Goal: Task Accomplishment & Management: Complete application form

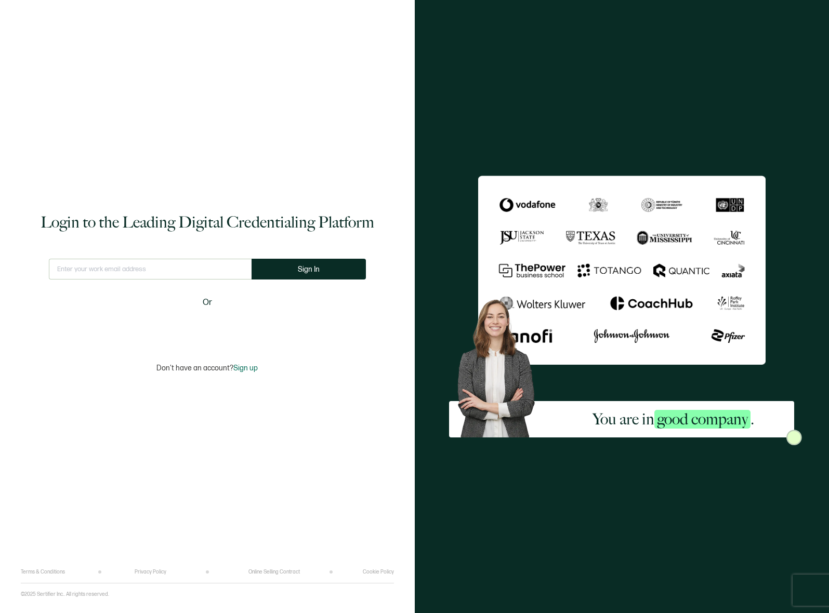
click at [179, 277] on input "text" at bounding box center [150, 269] width 203 height 21
type input "[EMAIL_ADDRESS][DOMAIN_NAME]"
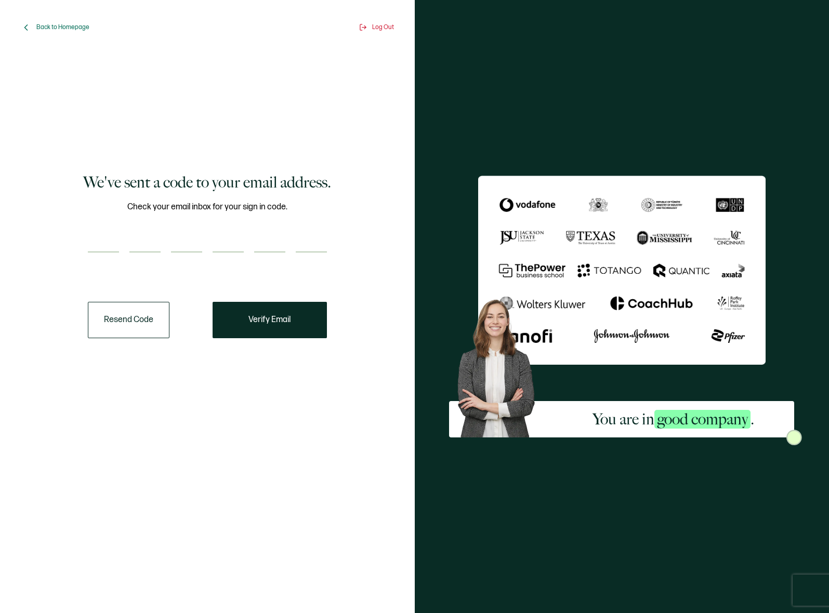
click at [91, 225] on div "Check your email inbox for your sign in code." at bounding box center [207, 233] width 239 height 65
click at [113, 234] on input "number" at bounding box center [103, 242] width 31 height 21
paste input "9"
type input "9"
type input "4"
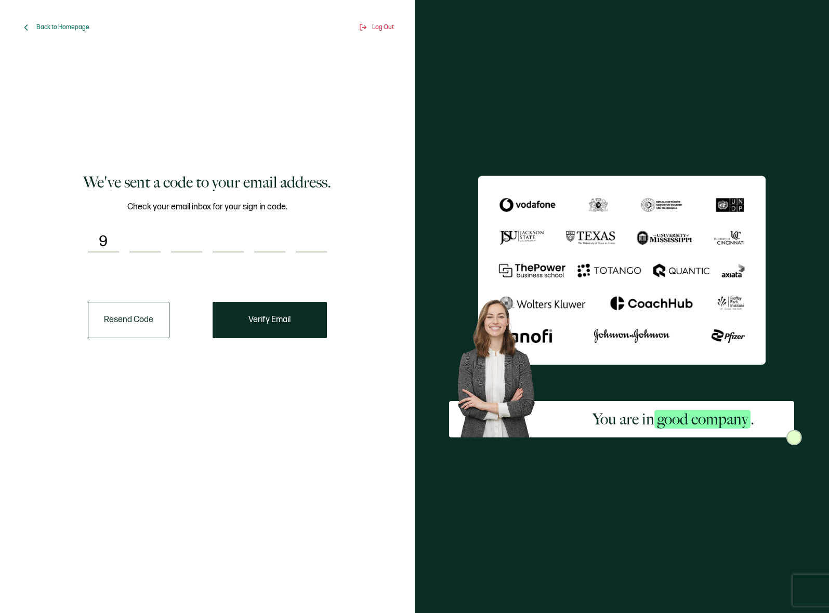
type input "3"
type input "4"
type input "0"
type input "9"
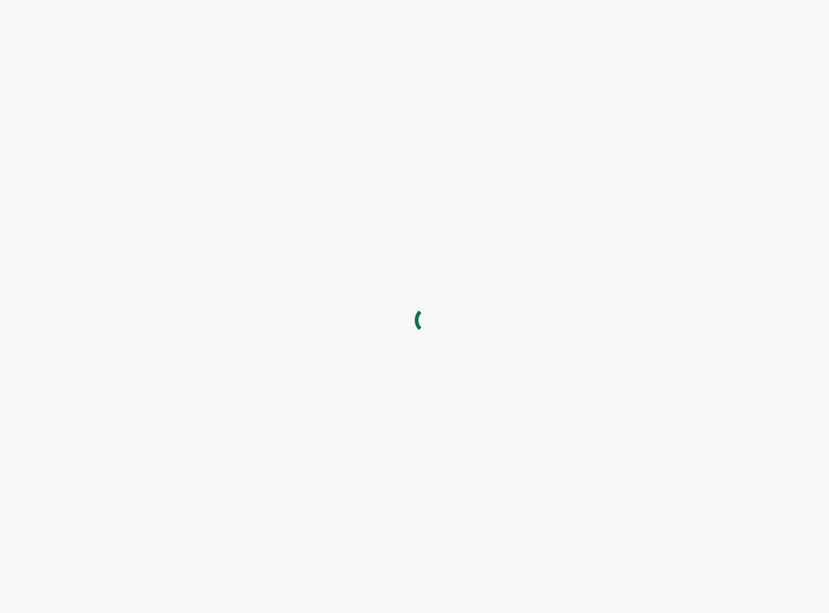
click at [794, 613] on div at bounding box center [414, 613] width 829 height 0
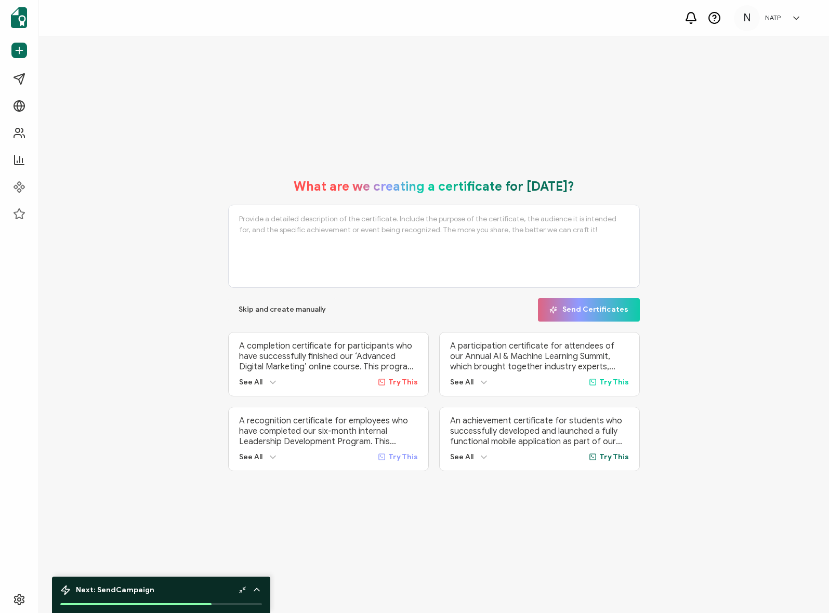
click at [444, 131] on div "What are we creating a certificate for [DATE]? Skip and create manually Send Ce…" at bounding box center [434, 324] width 790 height 577
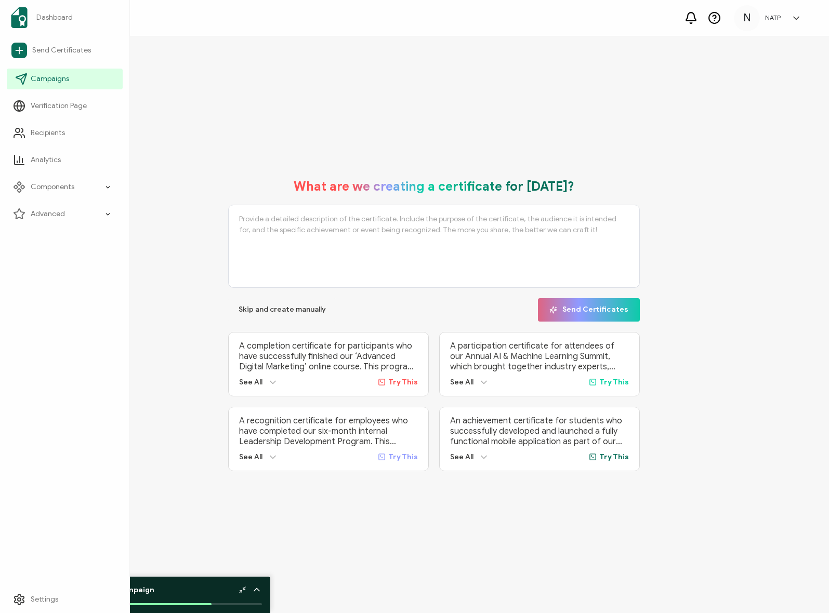
click at [60, 83] on span "Campaigns" at bounding box center [50, 79] width 38 height 10
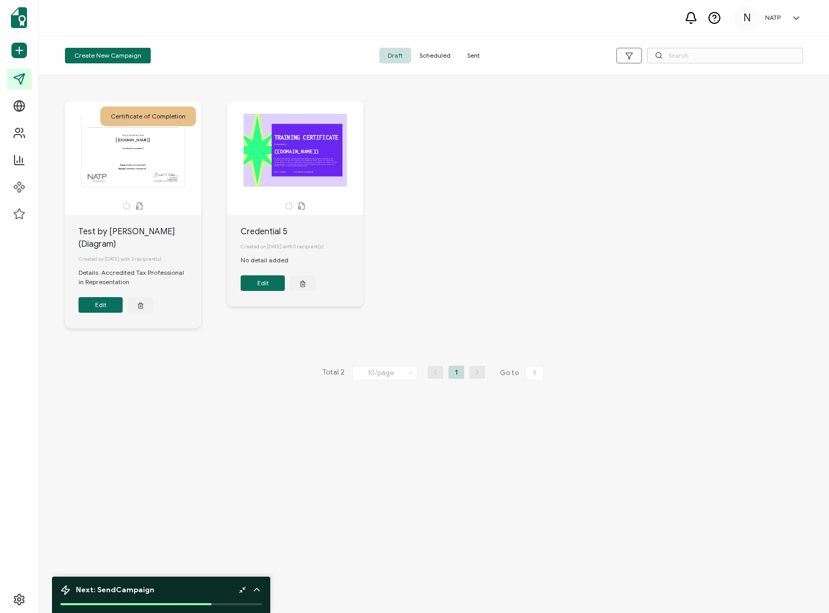
click at [155, 176] on div "The recipient’s full name, which will be automatically filled based on the info…" at bounding box center [132, 150] width 109 height 73
click at [167, 162] on div "The recipient’s full name, which will be automatically filled based on the info…" at bounding box center [132, 150] width 109 height 73
click at [103, 301] on button "Edit" at bounding box center [100, 305] width 44 height 16
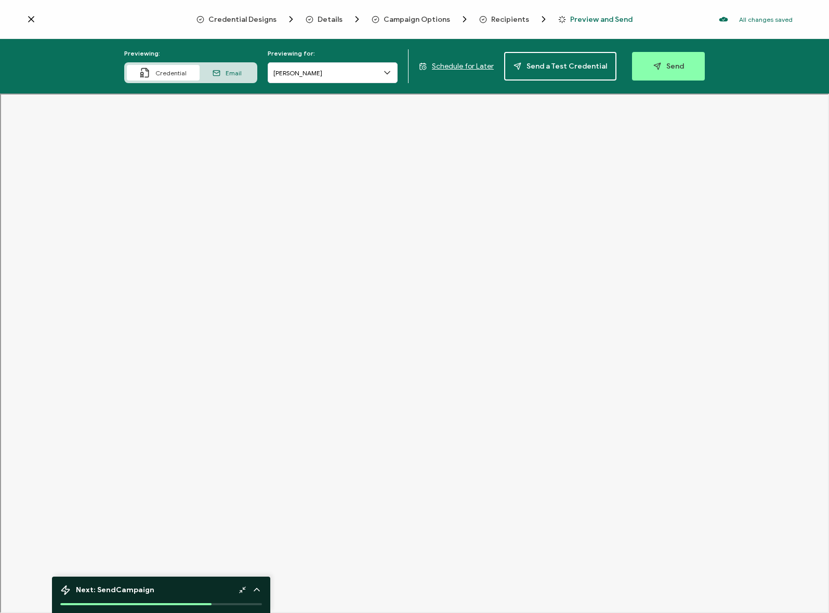
click at [313, 16] on icon "Breadcrumb" at bounding box center [310, 20] width 8 height 8
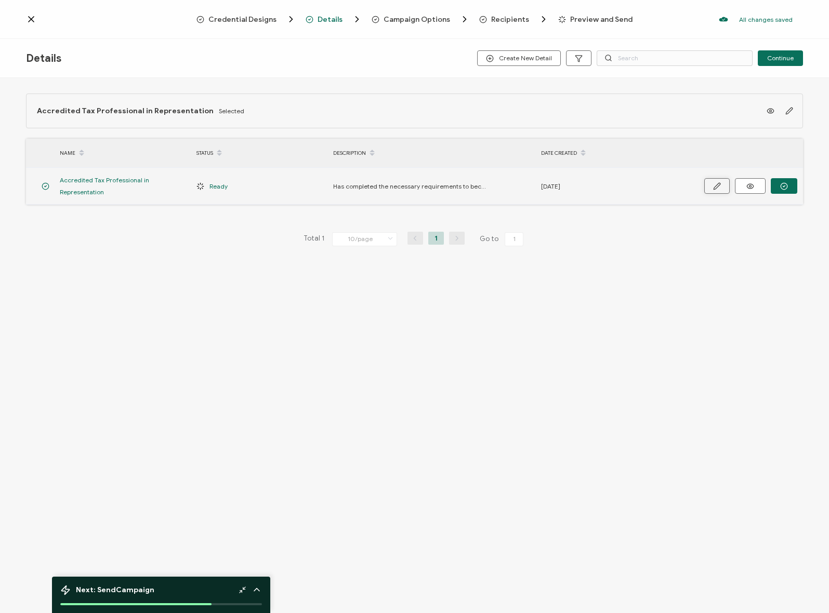
click at [719, 187] on icon "button" at bounding box center [717, 186] width 8 height 8
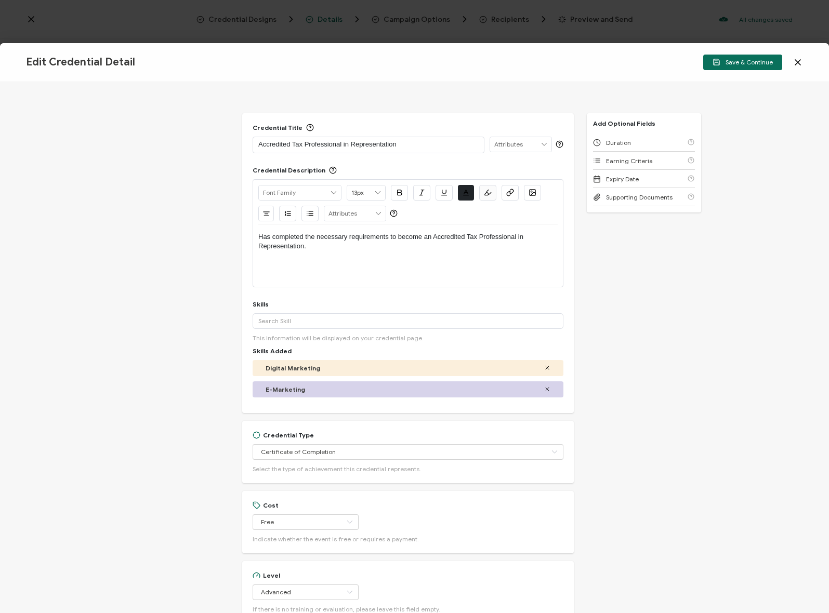
click at [798, 59] on icon at bounding box center [798, 62] width 10 height 10
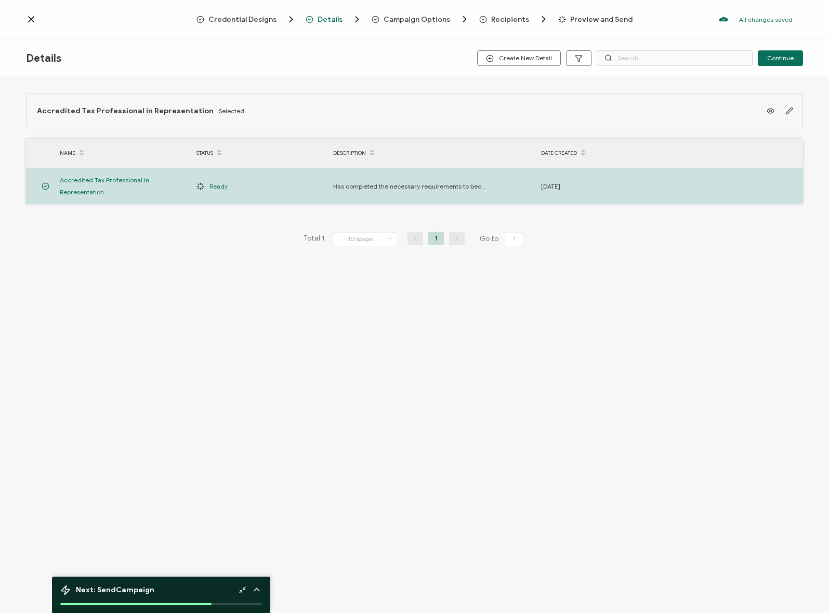
click at [412, 19] on span "Campaign Options" at bounding box center [417, 20] width 67 height 8
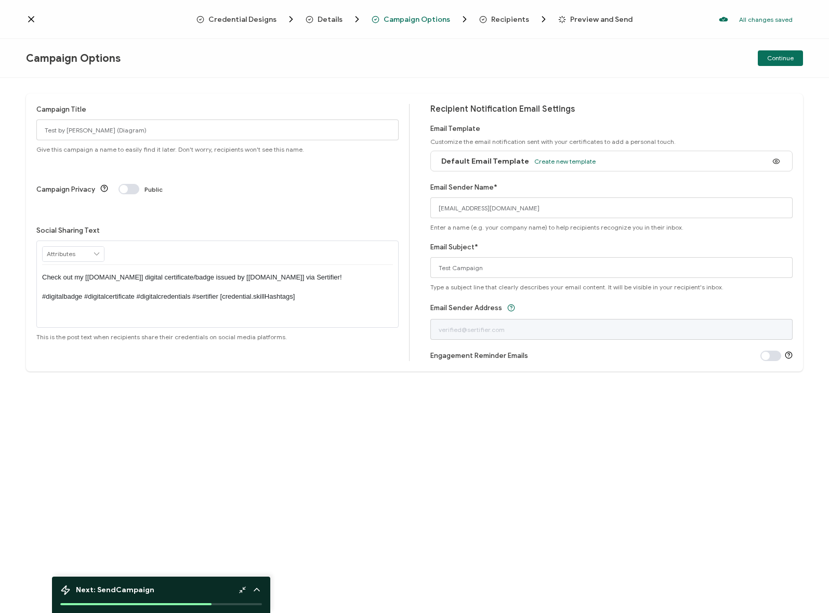
click at [334, 82] on div "Campaign Title Test by [PERSON_NAME] (Diagram) Give this campaign a name to eas…" at bounding box center [414, 345] width 829 height 535
click at [239, 16] on span "Credential Designs" at bounding box center [242, 20] width 68 height 8
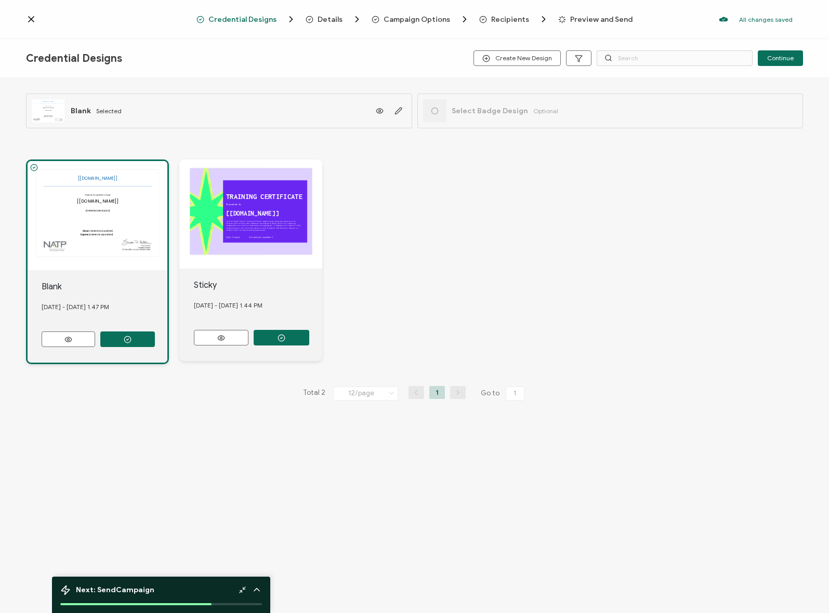
click at [123, 255] on div "The recipient’s full name, which will be automatically filled based on the info…" at bounding box center [98, 215] width 140 height 109
click at [398, 110] on icon "button" at bounding box center [398, 111] width 6 height 6
click at [82, 215] on div "The recipient’s full name, which will be automatically filled based on the info…" at bounding box center [98, 215] width 140 height 109
click at [75, 209] on div "The recipient’s full name, which will be automatically filled based on the info…" at bounding box center [98, 215] width 140 height 109
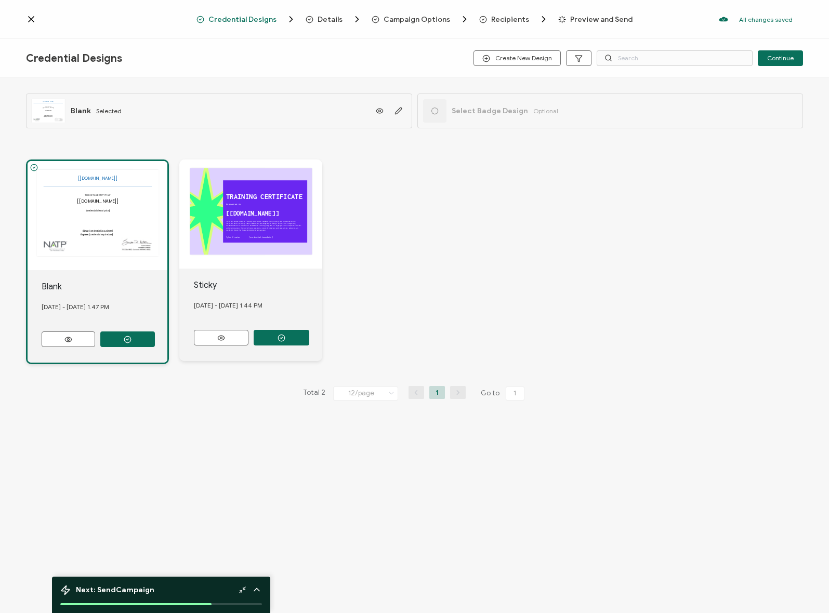
click at [71, 302] on div "[DATE] - [DATE] 1.47 PM" at bounding box center [105, 307] width 126 height 28
click at [58, 291] on div "Blank" at bounding box center [105, 287] width 126 height 12
click at [32, 172] on div "The recipient’s full name, which will be automatically filled based on the info…" at bounding box center [98, 215] width 140 height 109
click at [106, 177] on div "The recipient’s full name, which will be automatically filled based on the info…" at bounding box center [98, 215] width 140 height 109
click at [394, 109] on icon "button" at bounding box center [398, 111] width 8 height 8
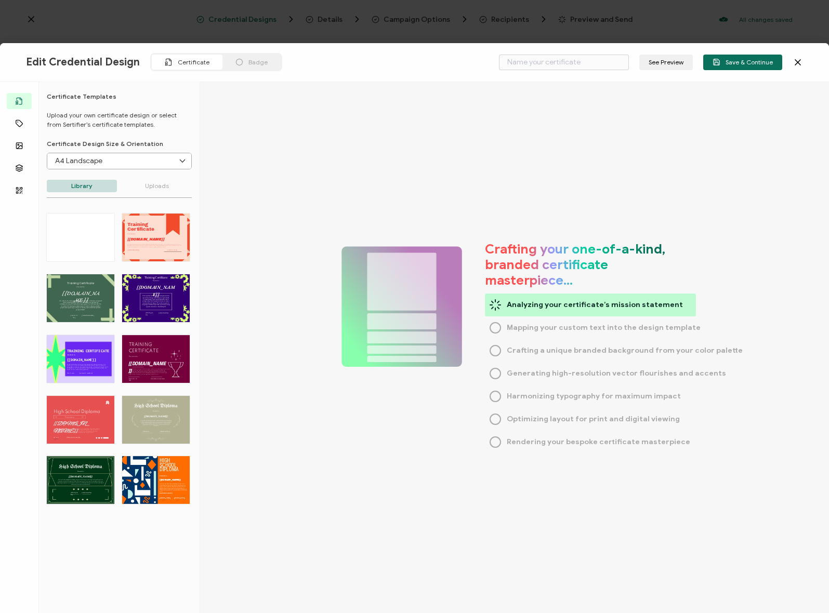
type input "Blank"
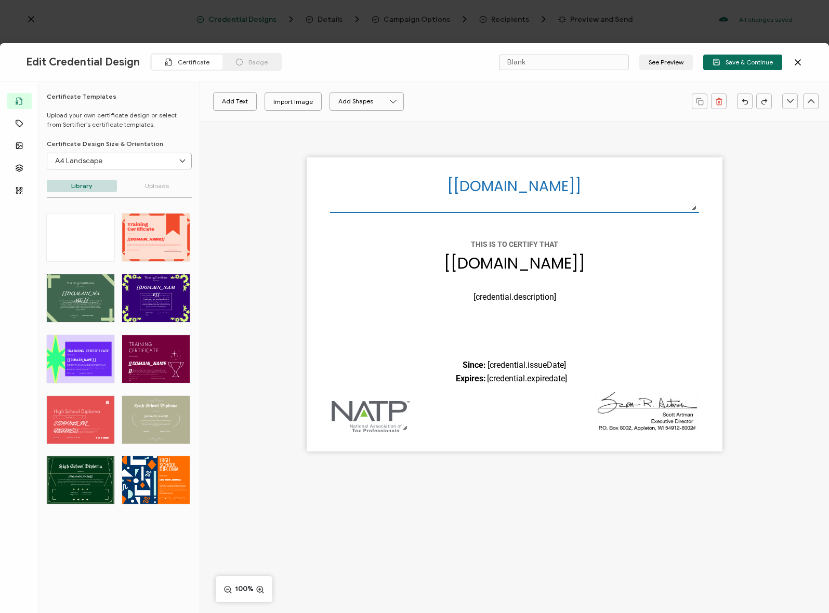
click at [652, 219] on div "The recipient’s full name, which will be automatically filled based on the info…" at bounding box center [515, 304] width 416 height 294
click at [534, 186] on pre "[[DOMAIN_NAME]]" at bounding box center [514, 186] width 134 height 20
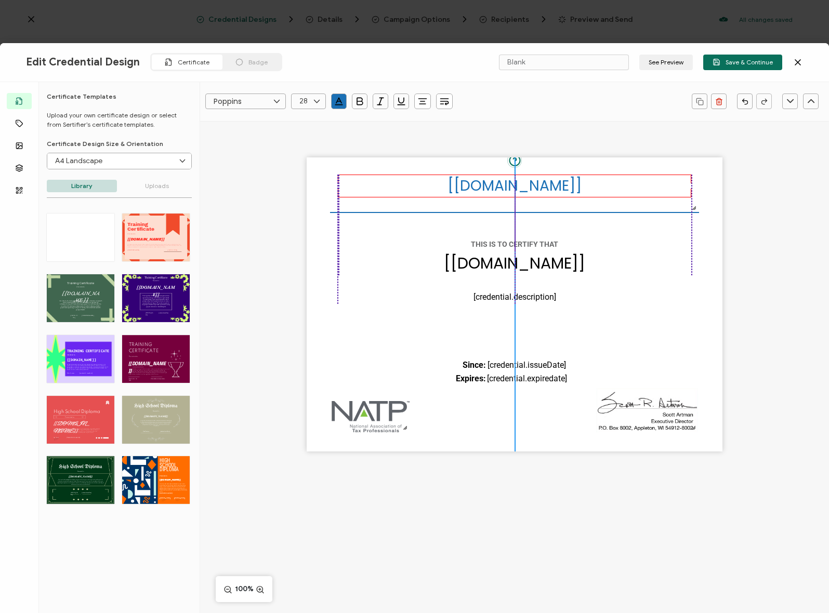
click at [532, 186] on pre "[[DOMAIN_NAME]]" at bounding box center [514, 186] width 134 height 20
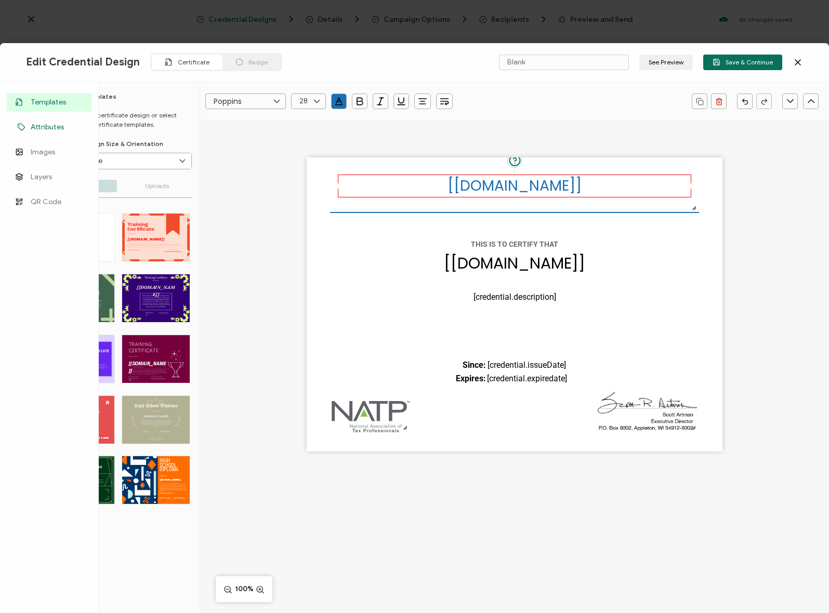
click at [44, 125] on span "Attributes" at bounding box center [47, 127] width 33 height 10
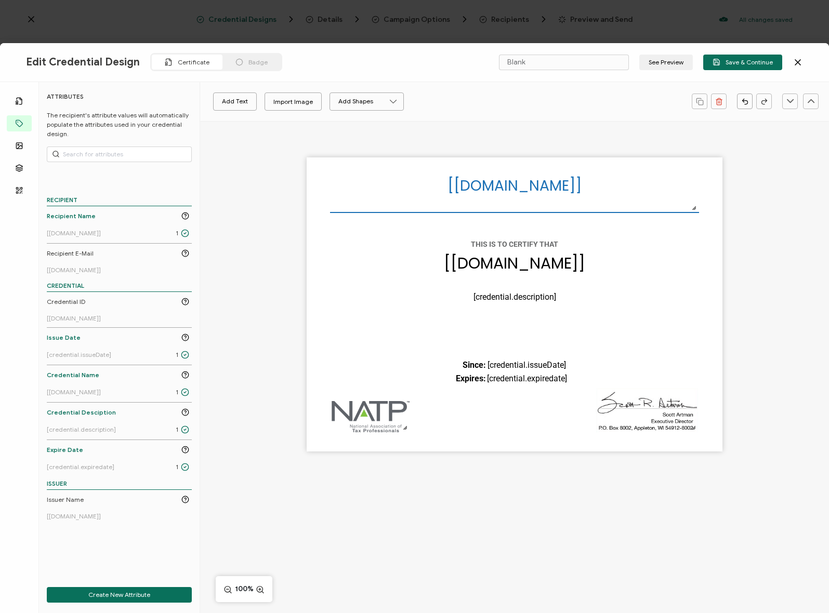
click at [242, 178] on div "The recipient’s full name, which will be automatically filled based on the info…" at bounding box center [514, 322] width 629 height 403
click at [283, 179] on div "The recipient’s full name, which will be automatically filled based on the info…" at bounding box center [514, 322] width 629 height 403
click at [120, 459] on link "Expire Date [credential.expiredate] 1" at bounding box center [118, 458] width 142 height 27
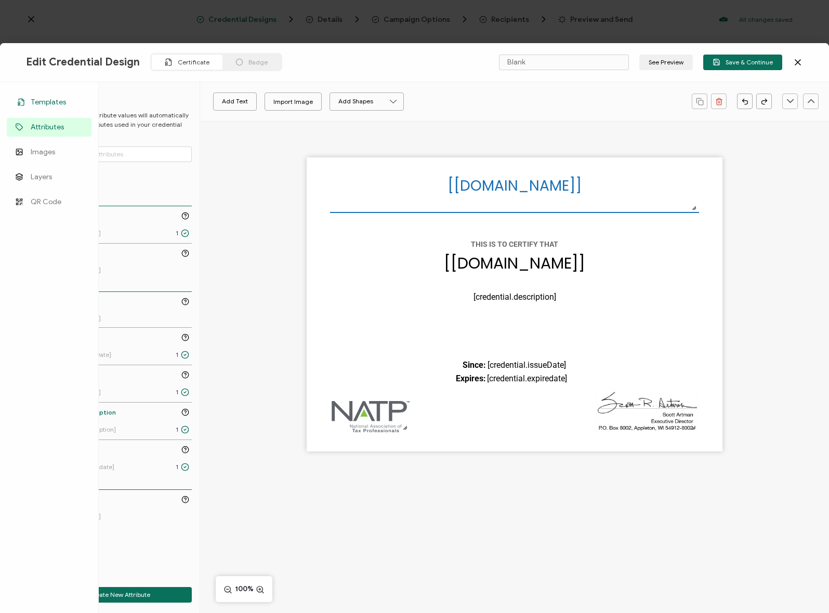
click at [41, 101] on span "Templates" at bounding box center [48, 102] width 35 height 10
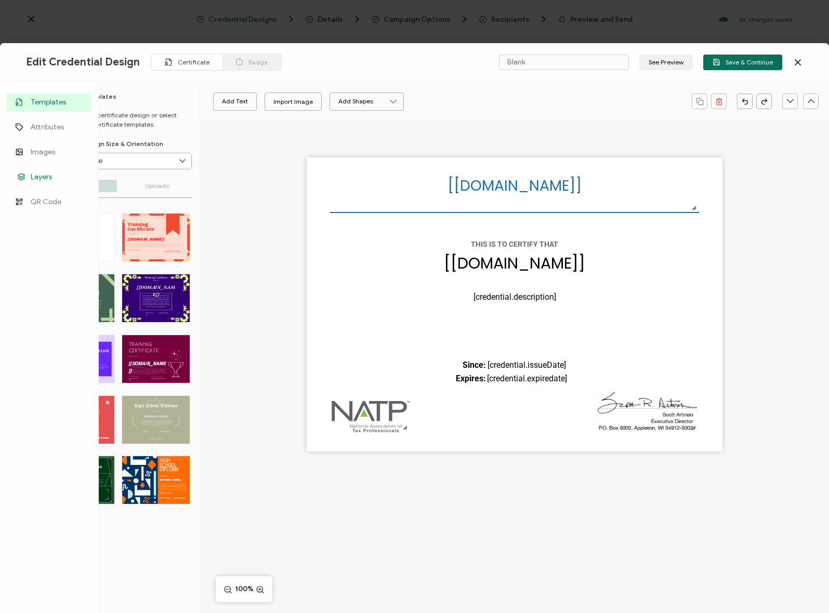
click at [48, 179] on span "Layers" at bounding box center [41, 177] width 21 height 10
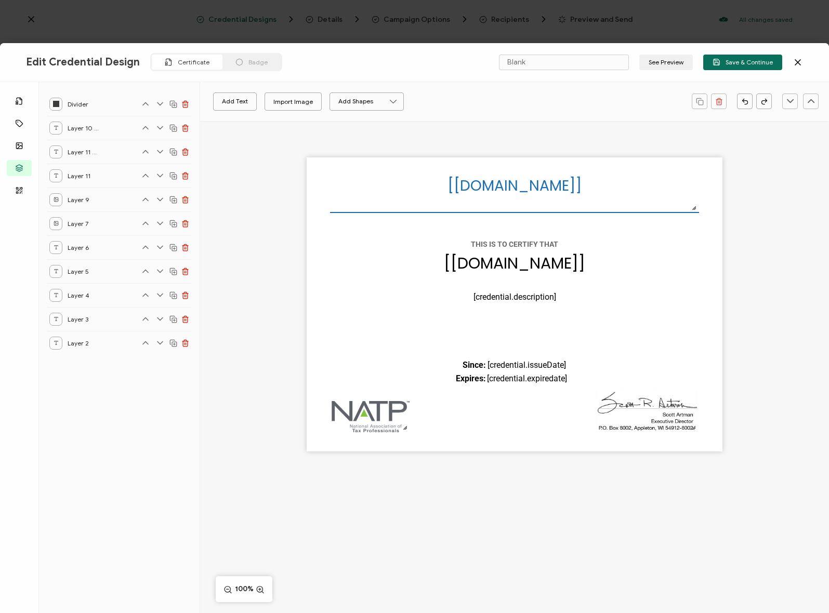
click at [799, 60] on icon at bounding box center [797, 62] width 5 height 5
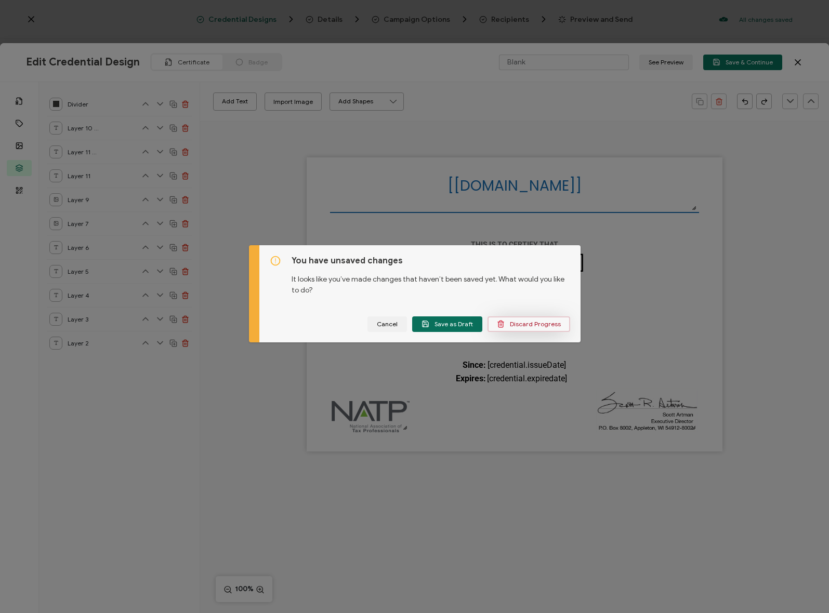
click at [550, 325] on span "Discard Progress" at bounding box center [529, 324] width 64 height 8
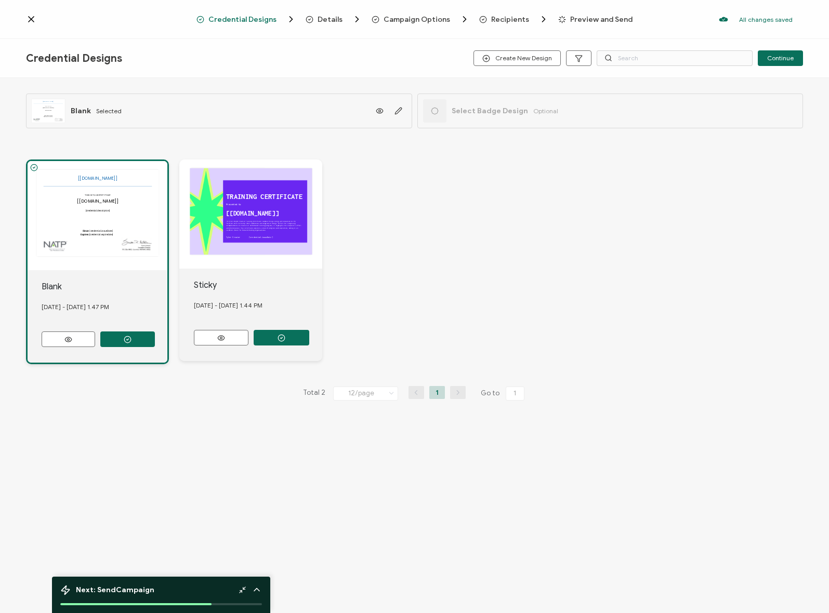
click at [400, 13] on div "Credential Designs Details Campaign Options Recipients Preview and Send All cha…" at bounding box center [414, 19] width 829 height 39
click at [322, 17] on span "Details" at bounding box center [330, 20] width 25 height 8
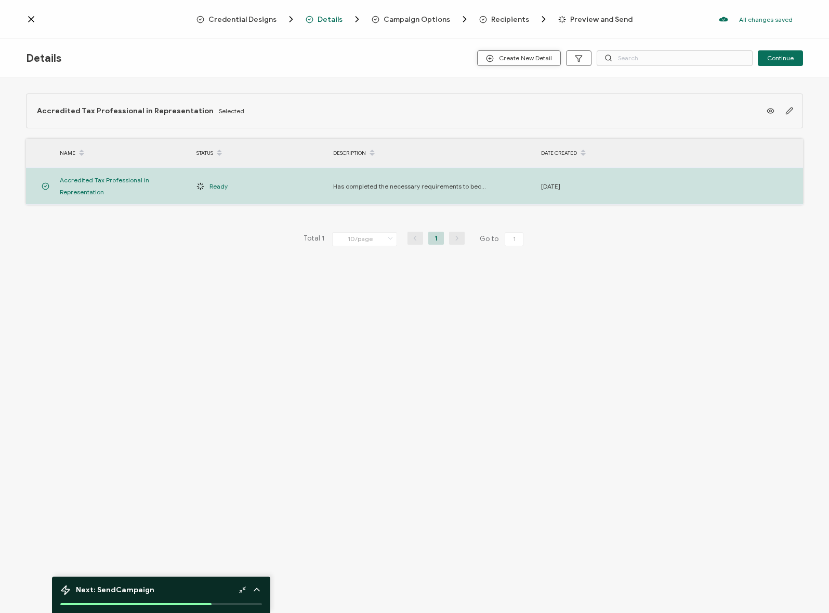
click at [526, 51] on button "Create New Detail" at bounding box center [519, 58] width 84 height 16
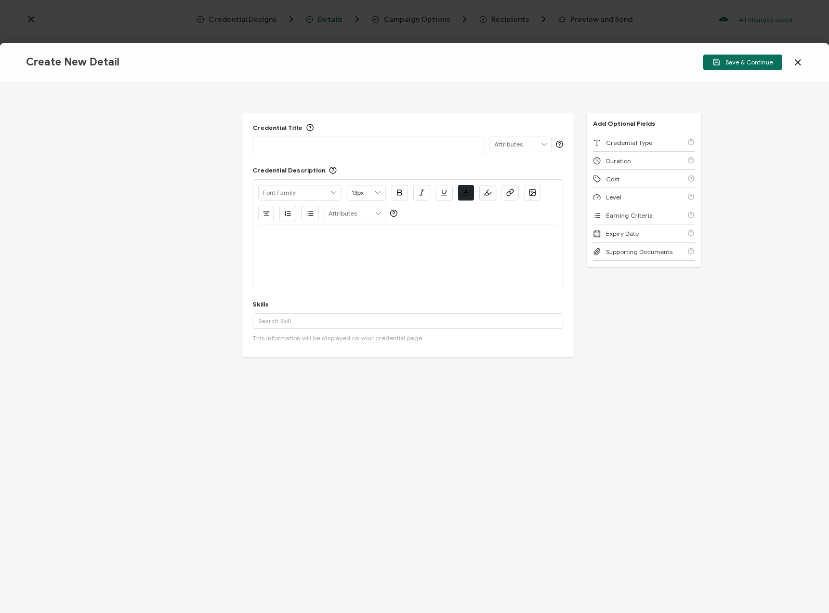
click at [306, 139] on div at bounding box center [368, 144] width 220 height 15
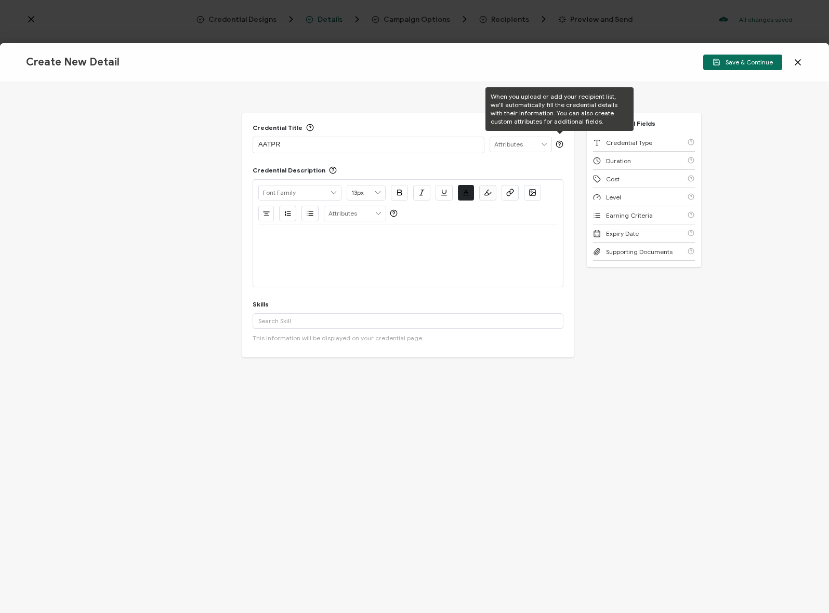
click at [549, 146] on input "text" at bounding box center [520, 144] width 61 height 15
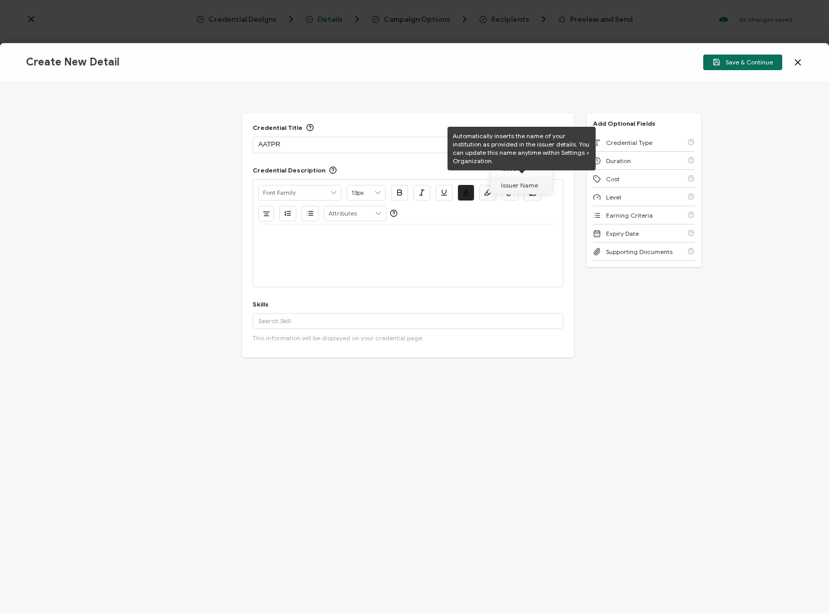
click at [471, 97] on div "Credential Title AATPR Credential Description Alright Sans [PERSON_NAME] Archiv…" at bounding box center [414, 347] width 829 height 531
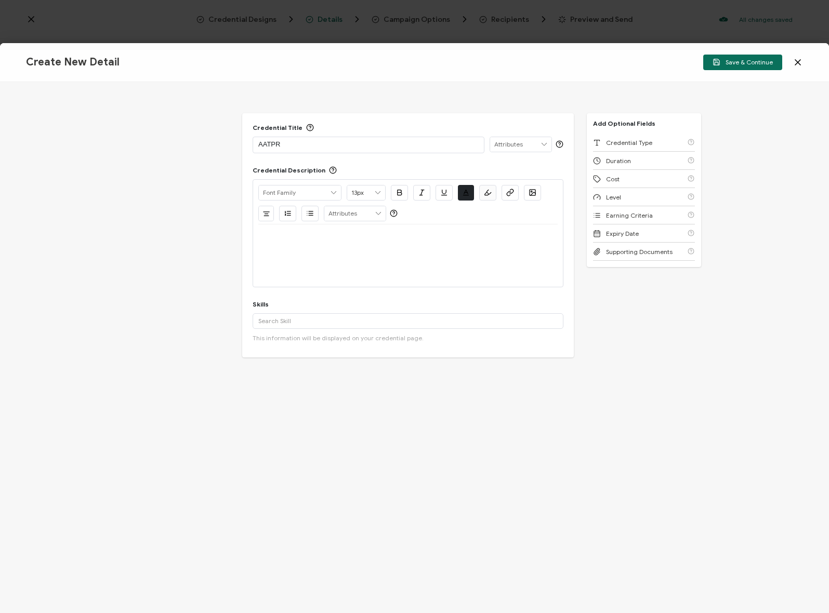
click at [318, 276] on div at bounding box center [407, 256] width 299 height 62
click at [323, 249] on div at bounding box center [407, 256] width 299 height 62
drag, startPoint x: 308, startPoint y: 243, endPoint x: 273, endPoint y: 231, distance: 36.8
click at [287, 236] on div at bounding box center [407, 237] width 299 height 25
click at [273, 231] on div at bounding box center [407, 237] width 299 height 25
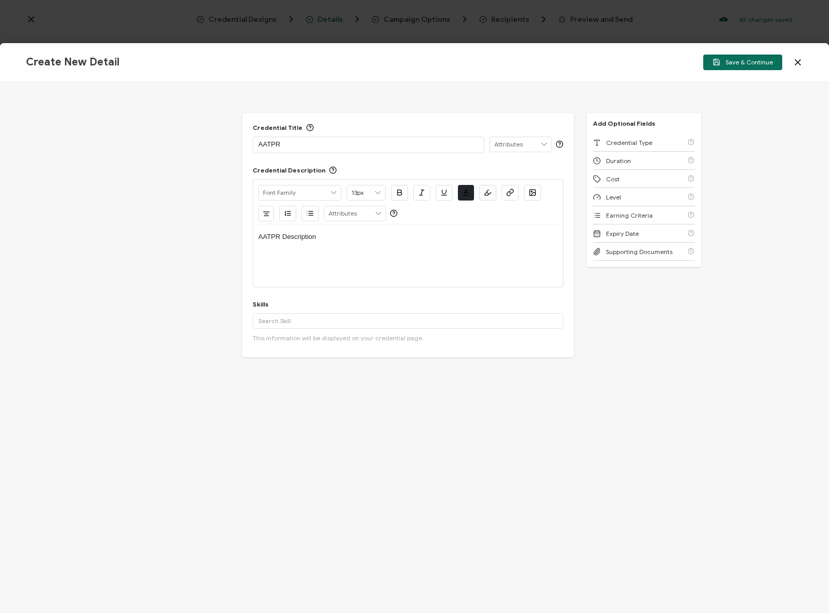
click at [699, 307] on div "Credential Title AATPR Credential Description Alright Sans [PERSON_NAME] Archiv…" at bounding box center [414, 347] width 829 height 531
click at [742, 54] on div "Create New Detail Save & Continue" at bounding box center [414, 62] width 829 height 39
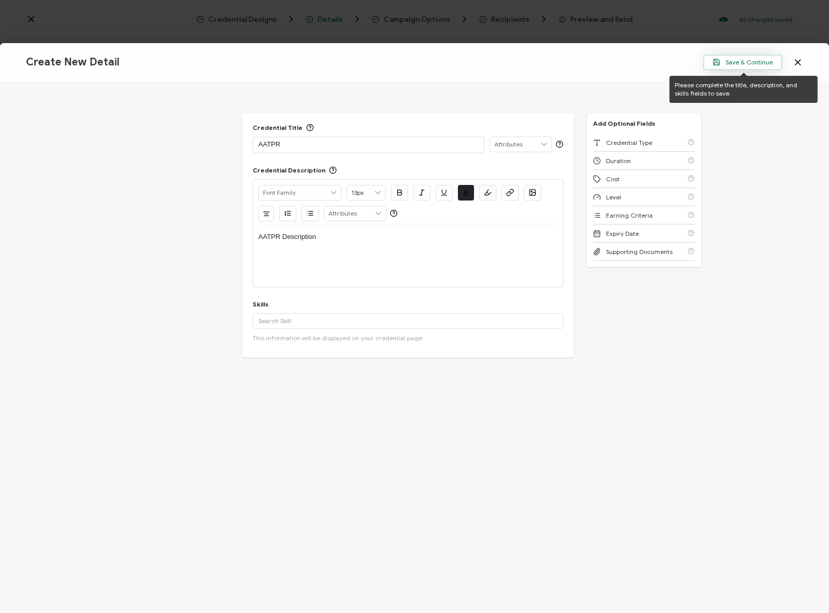
click at [742, 58] on button "Save & Continue" at bounding box center [742, 63] width 79 height 16
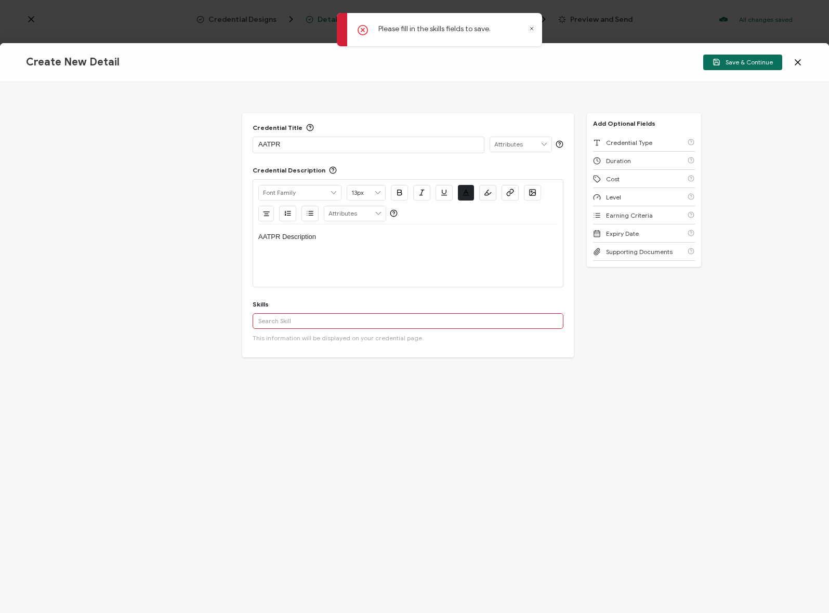
click at [335, 321] on input "text" at bounding box center [408, 321] width 311 height 16
click at [278, 323] on input "taxes" at bounding box center [408, 321] width 311 height 16
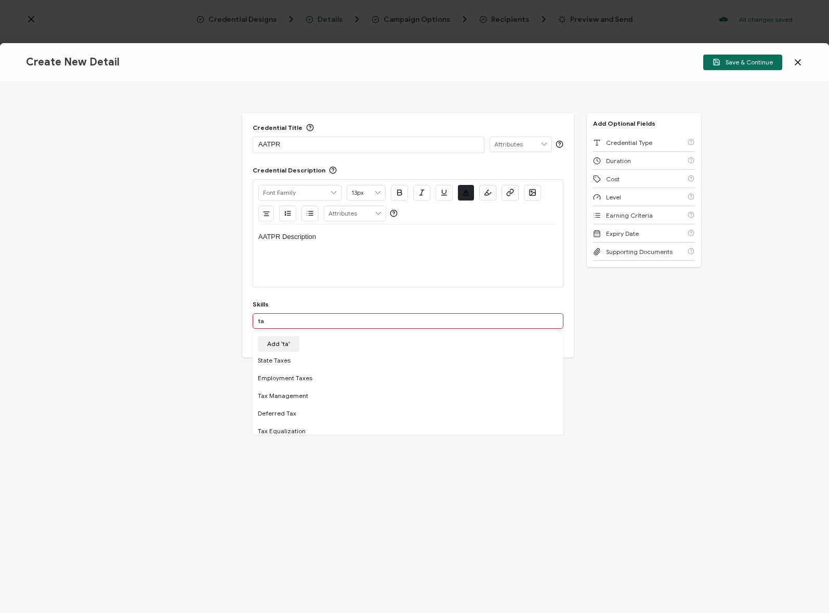
type input "t"
click at [302, 312] on div "Skills representation Add 'representation' A custom skill's name cannot exceed …" at bounding box center [408, 323] width 311 height 47
click at [301, 318] on input "representation" at bounding box center [408, 321] width 311 height 16
type input "taxes"
click at [276, 341] on button "Add 'taxes'" at bounding box center [283, 344] width 51 height 16
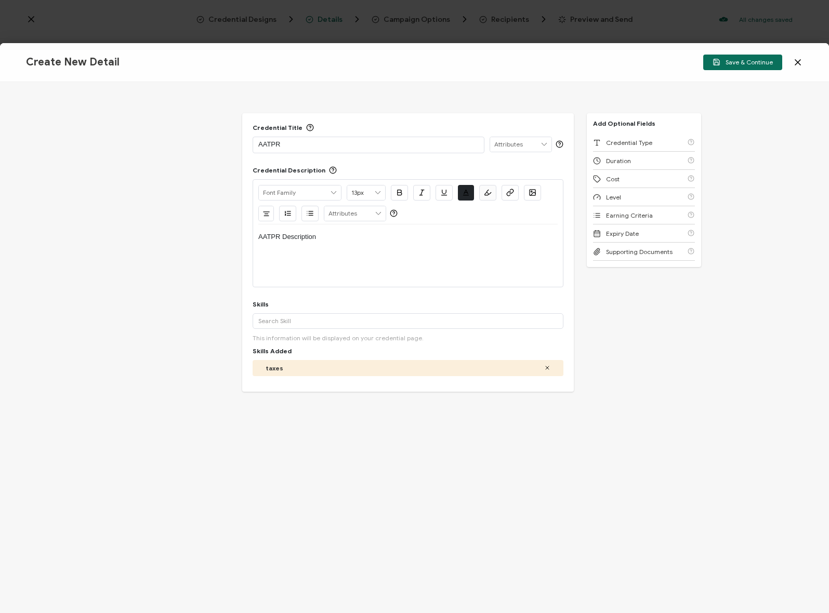
click at [618, 316] on div "Credential Title AATPR Credential Description Alright Sans [PERSON_NAME] Archiv…" at bounding box center [414, 347] width 829 height 531
click at [753, 59] on span "Save & Continue" at bounding box center [743, 62] width 60 height 8
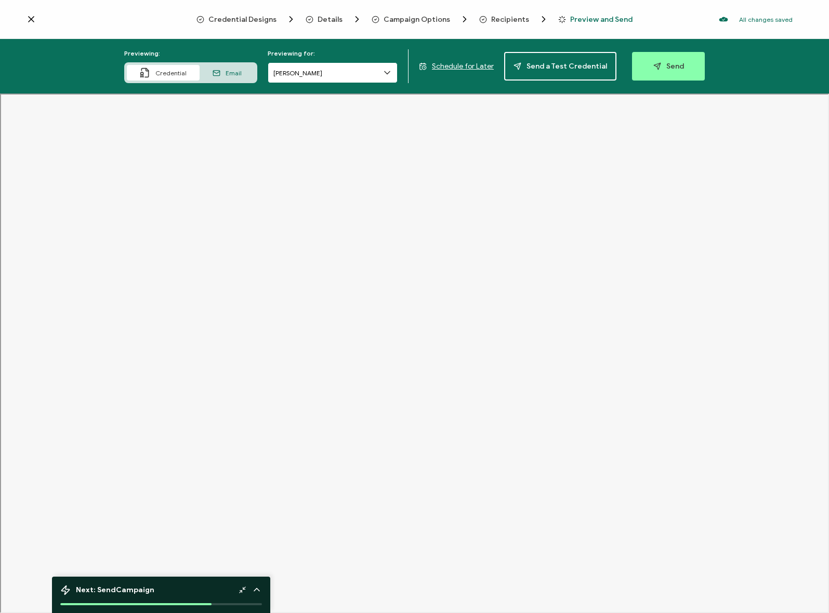
click at [292, 72] on input "[PERSON_NAME]" at bounding box center [333, 72] width 130 height 21
click at [407, 20] on span "Campaign Options" at bounding box center [417, 20] width 67 height 8
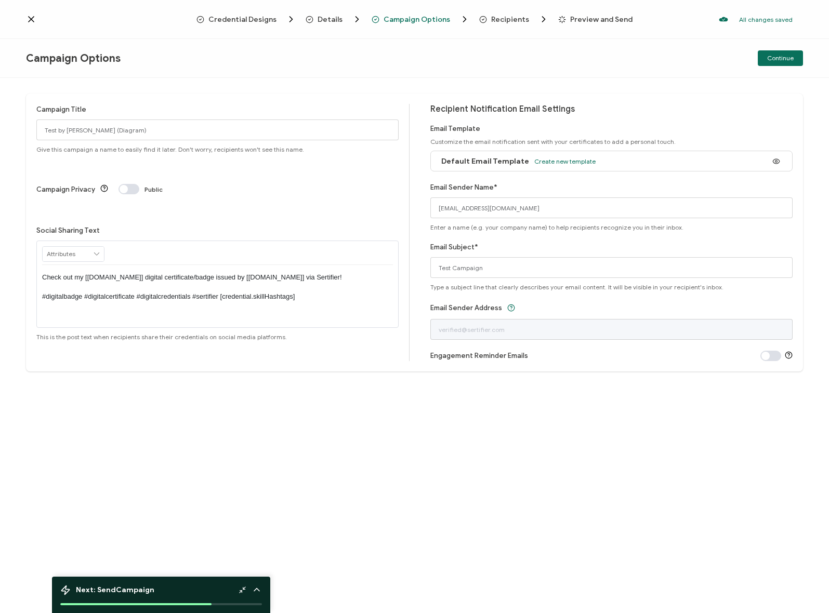
click at [252, 17] on span "Credential Designs" at bounding box center [242, 20] width 68 height 8
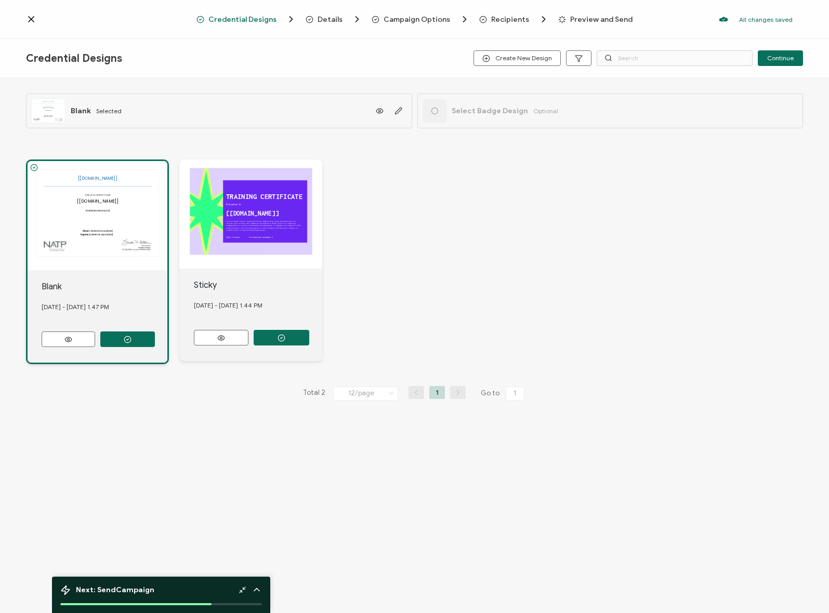
click at [312, 16] on icon "Breadcrumb" at bounding box center [310, 20] width 8 height 8
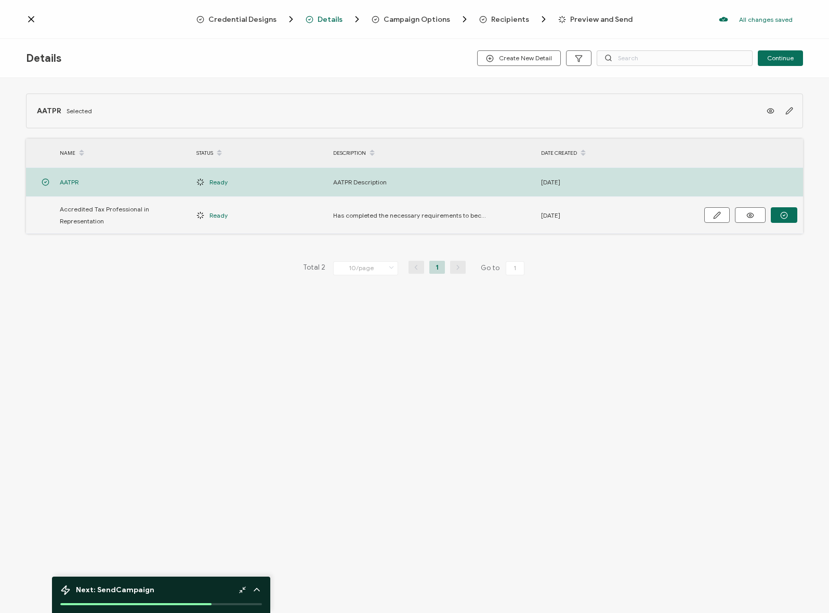
click at [127, 230] on td "Accredited Tax Professional in Representation" at bounding box center [123, 215] width 137 height 37
click at [716, 213] on icon "button" at bounding box center [717, 216] width 8 height 8
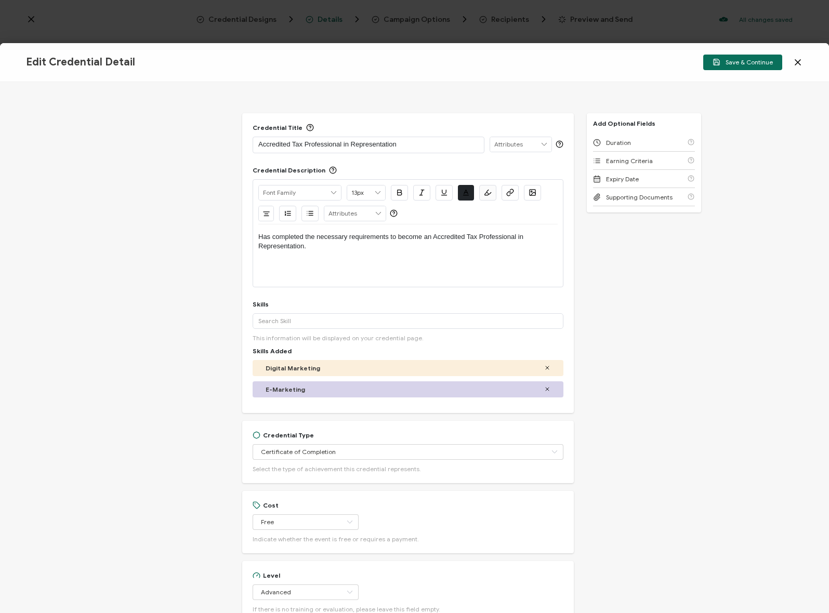
click at [798, 59] on icon at bounding box center [798, 62] width 10 height 10
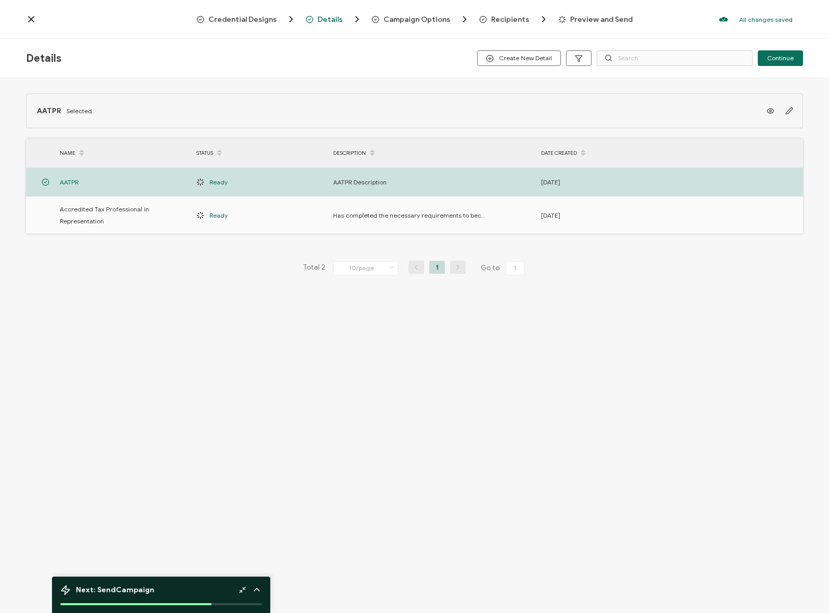
click at [83, 393] on div "Details Create New Detail Continue AATPR Selected NAME STATUS DESCRIPTION DATE …" at bounding box center [414, 327] width 829 height 577
click at [146, 218] on span "Accredited Tax Professional in Representation" at bounding box center [123, 215] width 126 height 24
drag, startPoint x: 445, startPoint y: 215, endPoint x: 517, endPoint y: 215, distance: 72.2
click at [517, 215] on div "Has completed the necessary requirements to become an Accredited Tax Profession…" at bounding box center [432, 215] width 208 height 12
drag, startPoint x: 666, startPoint y: 266, endPoint x: 660, endPoint y: 266, distance: 5.7
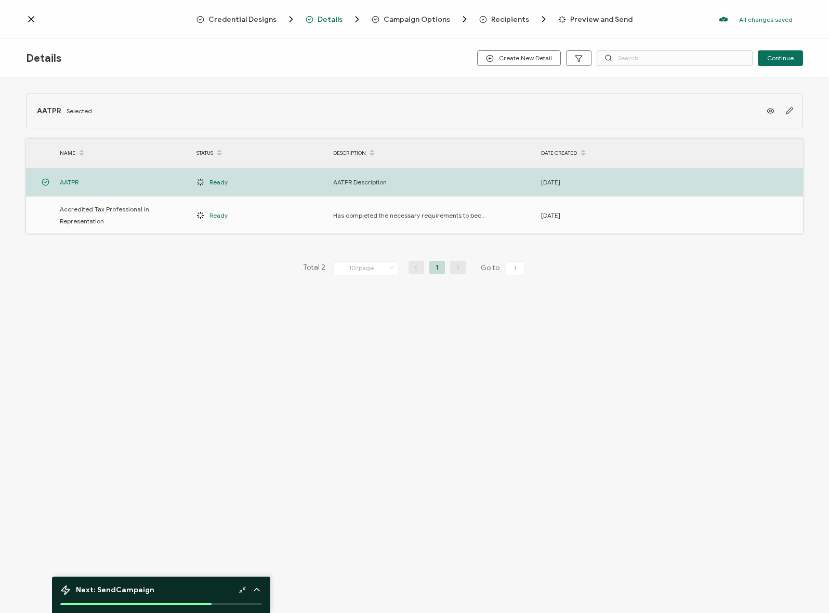
click at [664, 266] on div "Total 2 10/page 10/page 20/page 50/page 100/page 1 Go to 1" at bounding box center [414, 268] width 777 height 17
click at [425, 31] on div "Credential Designs Details Campaign Options Recipients Preview and Send All cha…" at bounding box center [414, 19] width 829 height 39
click at [428, 19] on span "Campaign Options" at bounding box center [417, 20] width 67 height 8
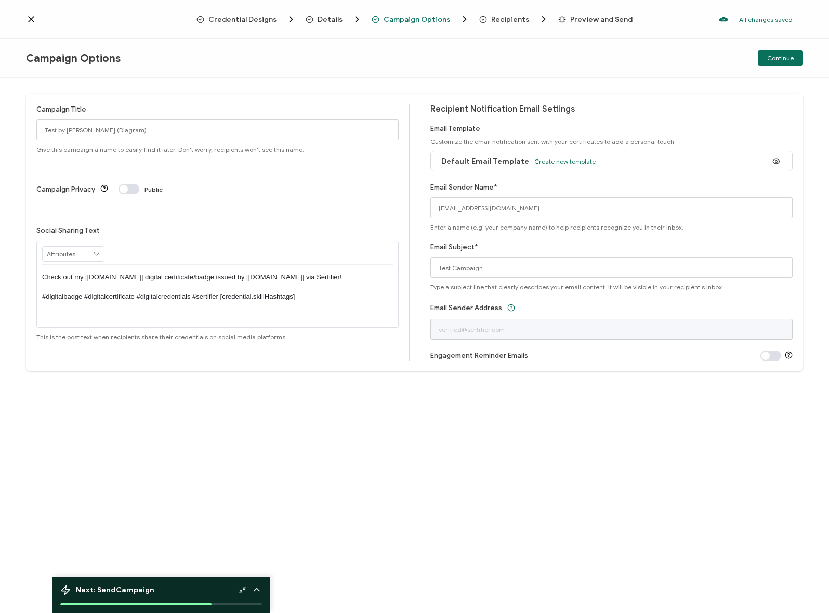
click at [514, 16] on span "Recipients" at bounding box center [510, 20] width 38 height 8
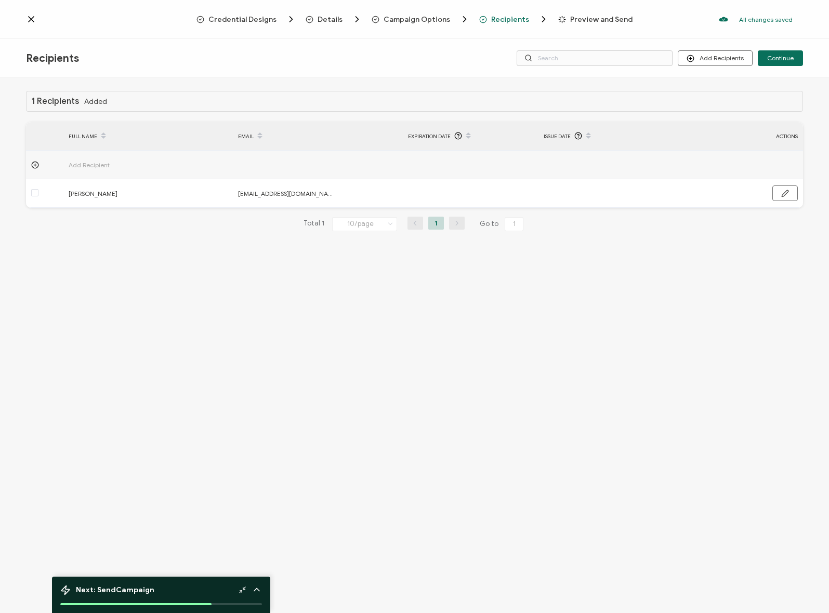
click at [573, 21] on span "Preview and Send" at bounding box center [601, 20] width 62 height 8
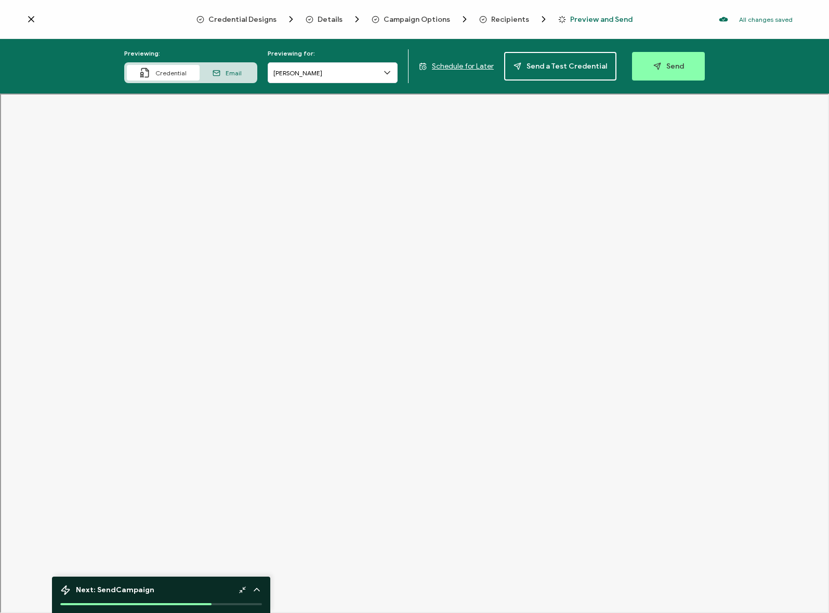
click at [266, 16] on span "Credential Designs" at bounding box center [242, 20] width 68 height 8
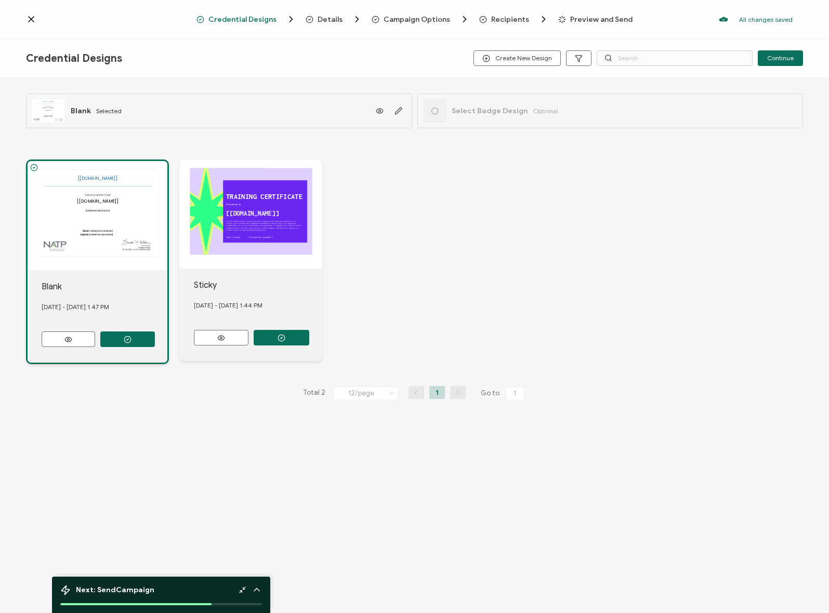
click at [336, 22] on span "Details" at bounding box center [330, 20] width 25 height 8
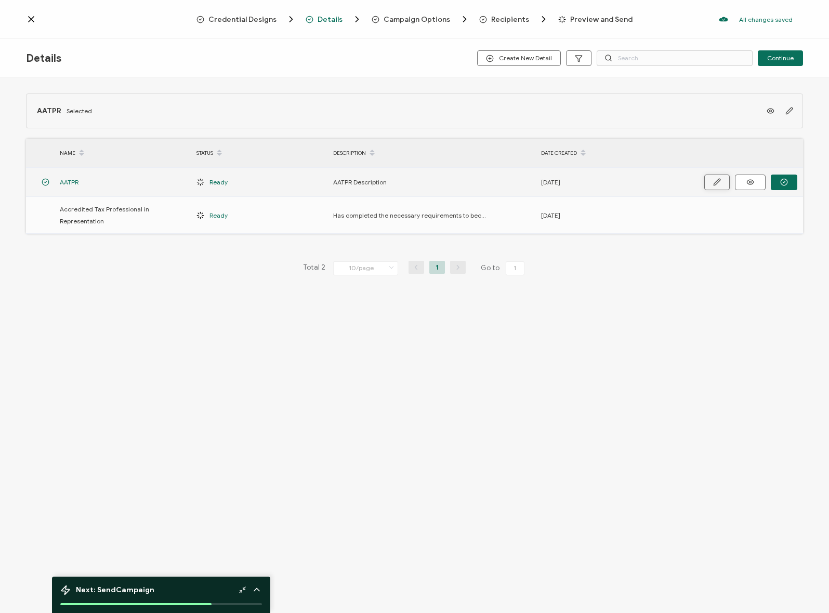
click at [717, 181] on icon "button" at bounding box center [717, 182] width 8 height 8
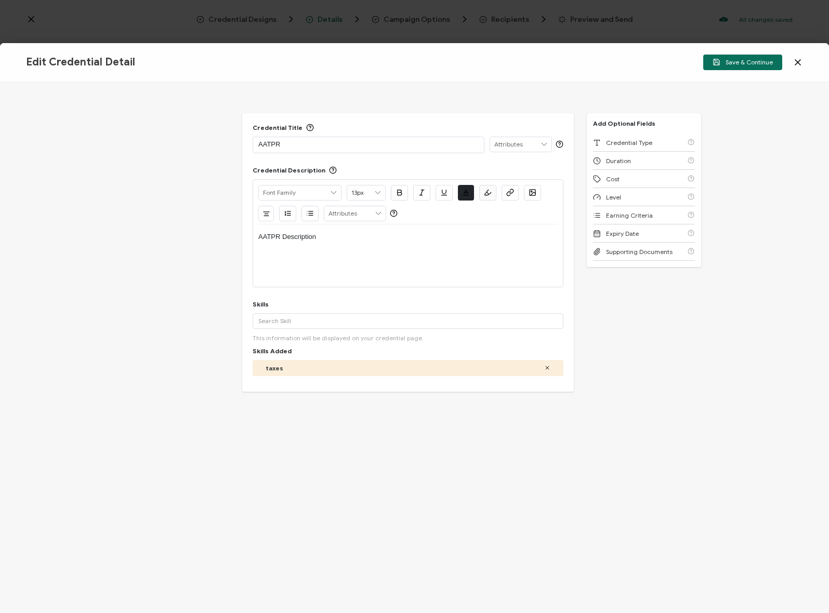
click at [791, 60] on div "Save & Continue" at bounding box center [673, 63] width 259 height 16
click at [797, 58] on icon at bounding box center [798, 62] width 10 height 10
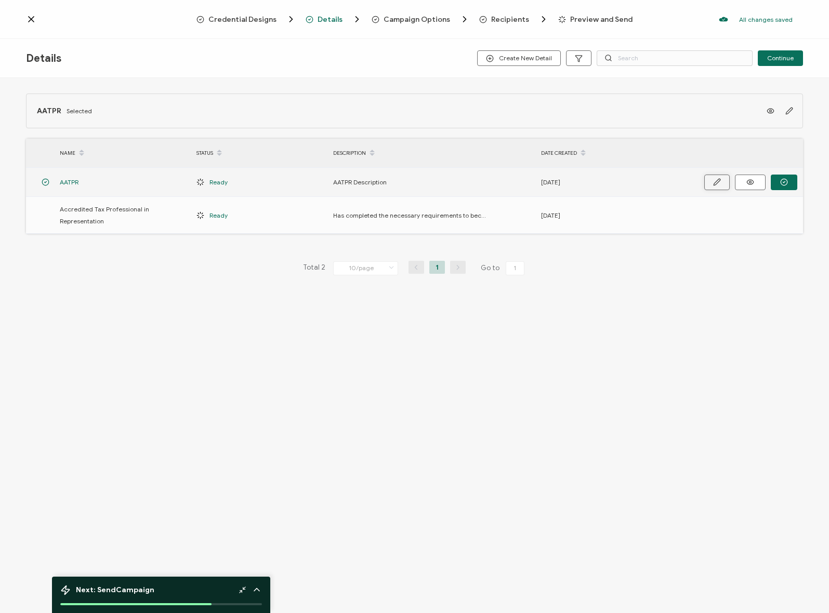
click at [708, 176] on button "button" at bounding box center [716, 183] width 25 height 16
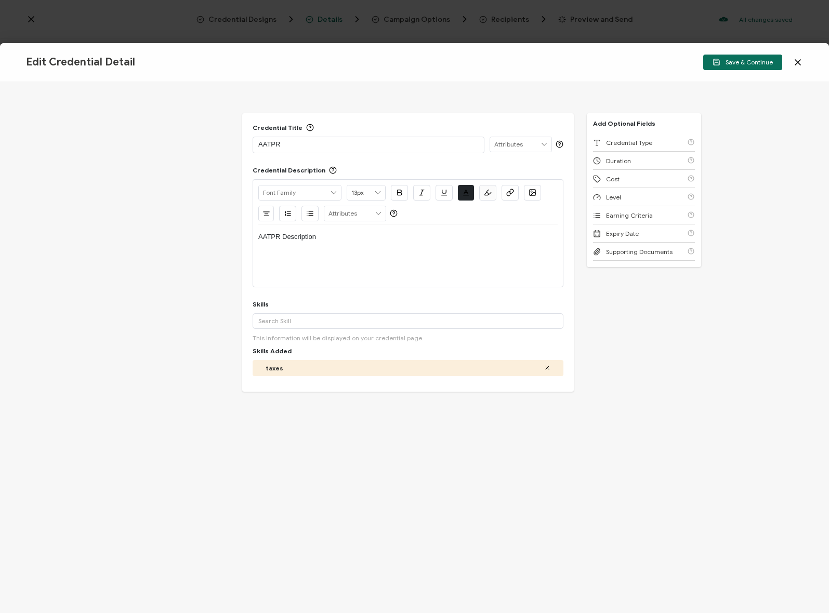
click at [797, 60] on icon at bounding box center [798, 62] width 10 height 10
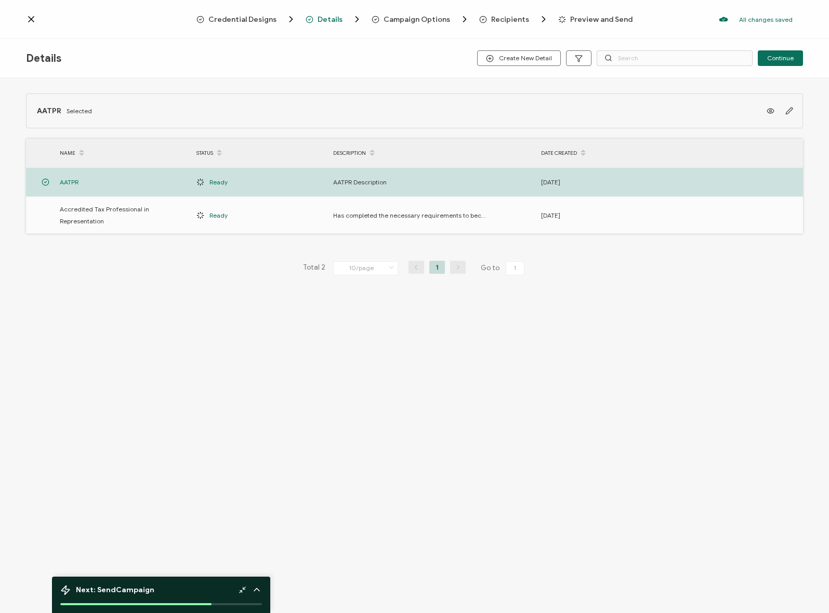
click at [238, 22] on span "Credential Designs" at bounding box center [242, 20] width 68 height 8
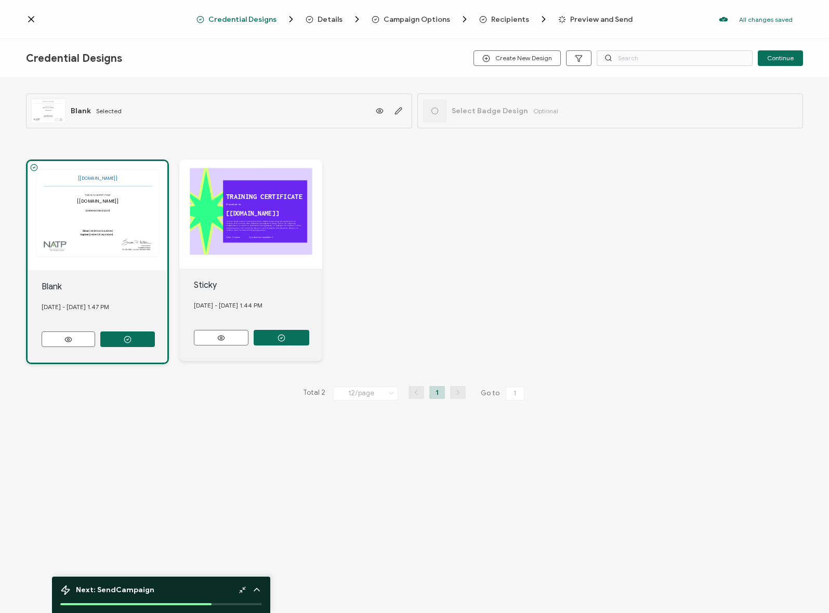
click at [99, 222] on div "The recipient’s full name, which will be automatically filled based on the info…" at bounding box center [98, 215] width 140 height 109
click at [106, 223] on div "The recipient’s full name, which will be automatically filled based on the info…" at bounding box center [98, 215] width 140 height 109
click at [401, 108] on button "button" at bounding box center [398, 111] width 16 height 16
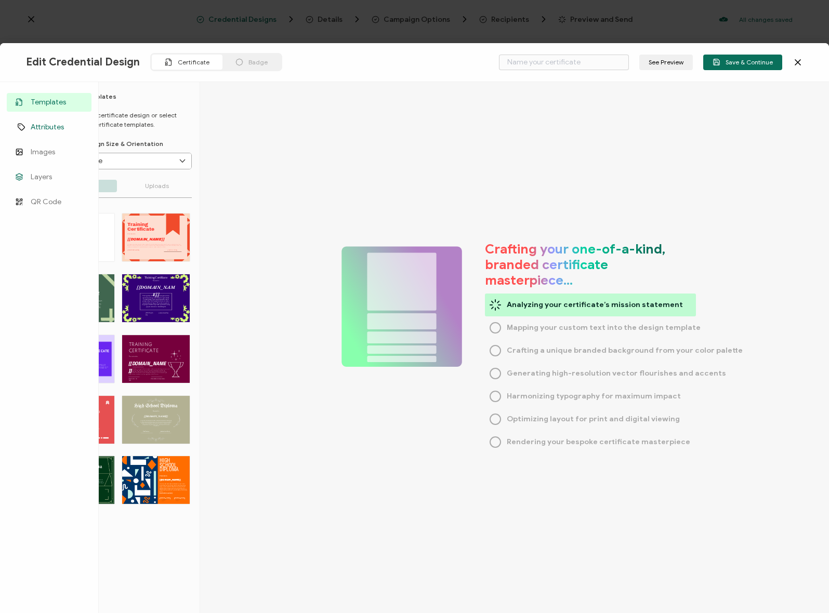
type input "Blank"
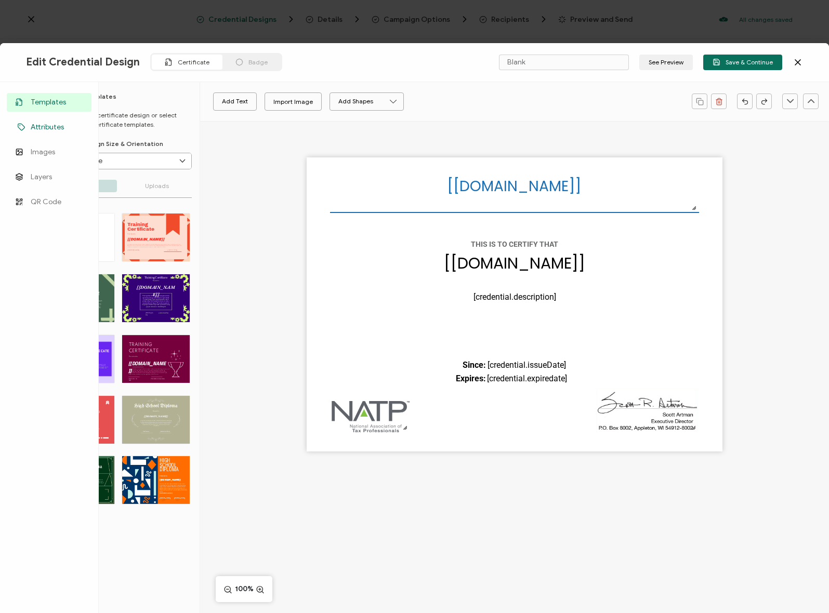
click at [49, 125] on span "Attributes" at bounding box center [47, 127] width 33 height 10
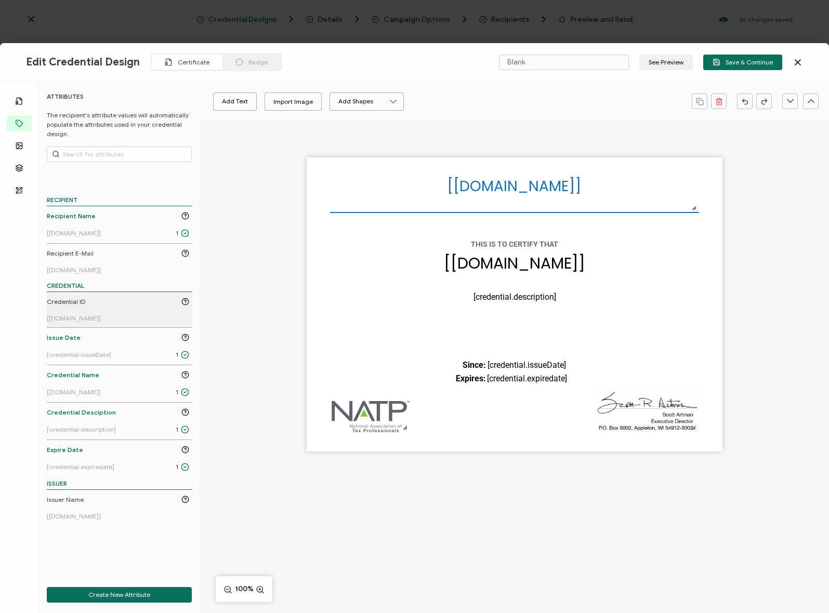
click at [78, 309] on link "Credential ID [[DOMAIN_NAME]]" at bounding box center [118, 309] width 142 height 25
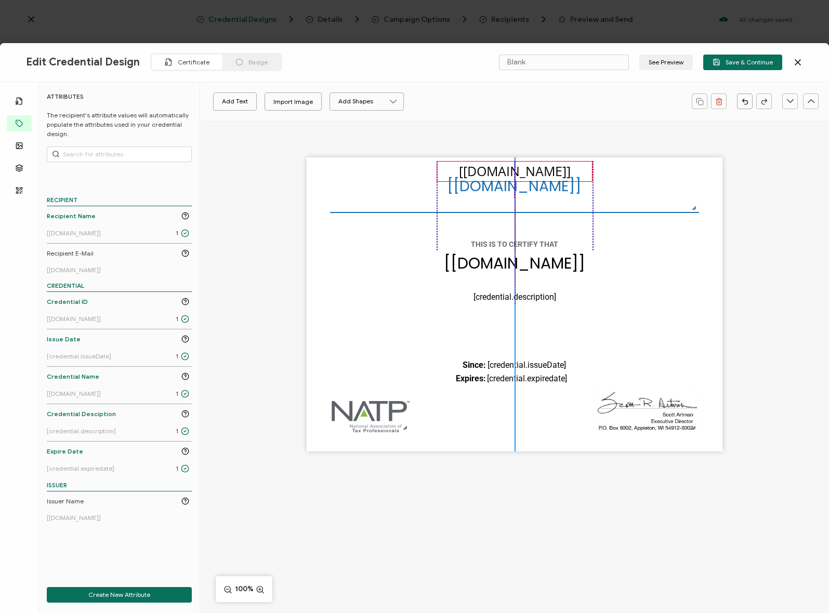
drag, startPoint x: 525, startPoint y: 306, endPoint x: 525, endPoint y: 173, distance: 133.1
click at [525, 173] on pre "[[DOMAIN_NAME]]" at bounding box center [515, 171] width 112 height 18
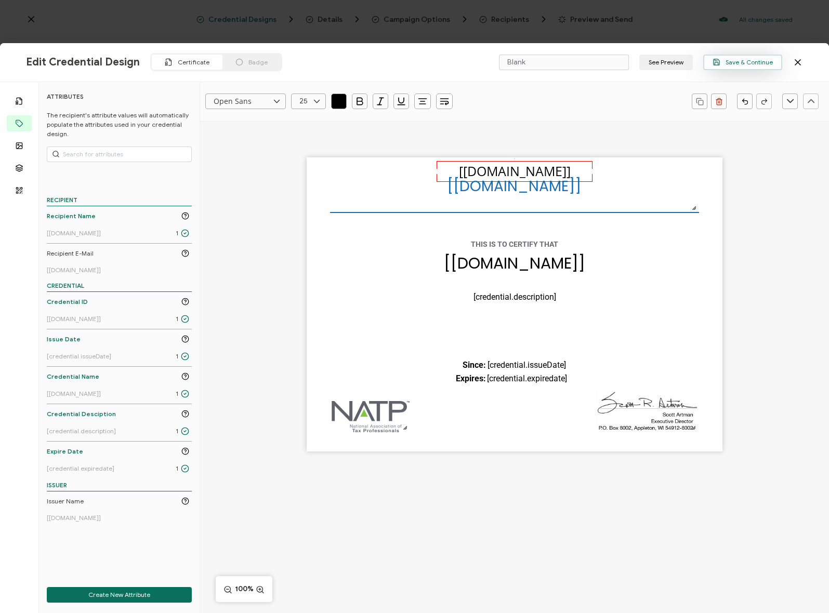
click at [766, 63] on span "Save & Continue" at bounding box center [743, 62] width 60 height 8
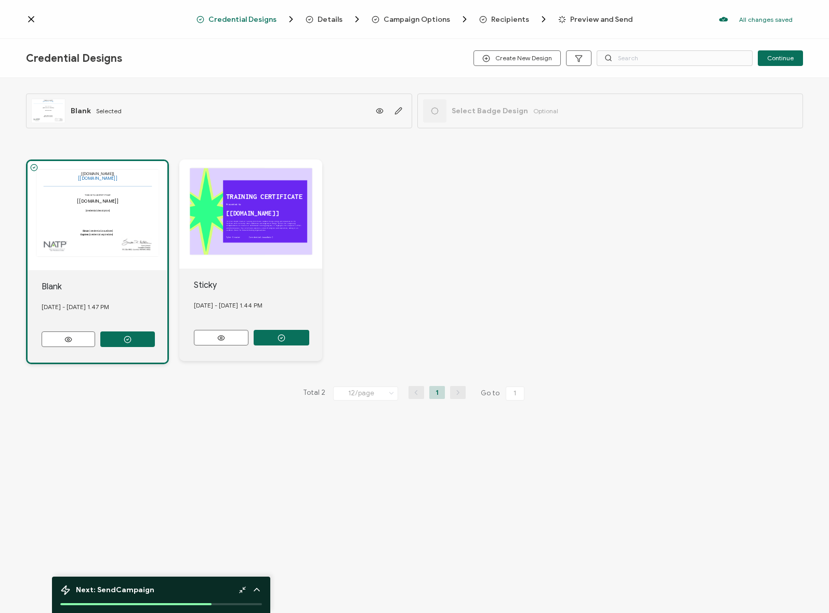
click at [391, 16] on span "Campaign Options" at bounding box center [417, 20] width 67 height 8
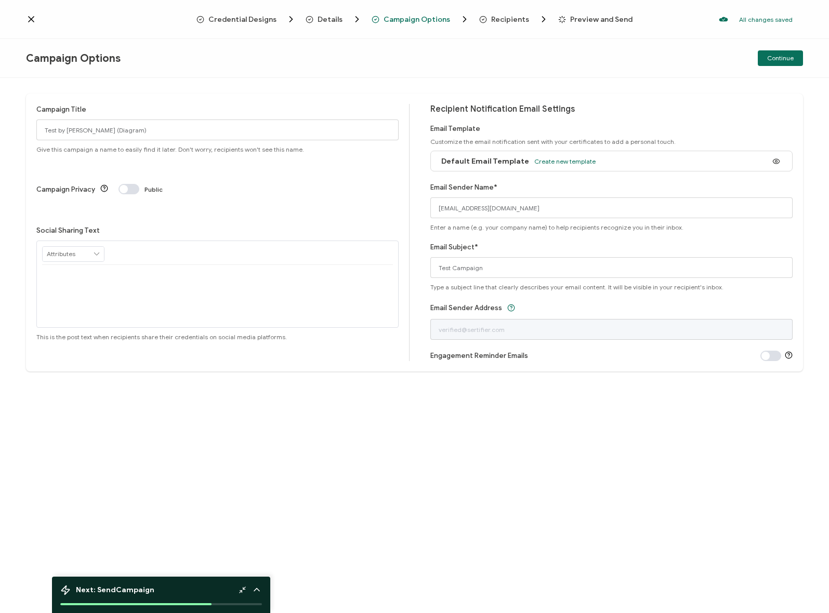
click at [517, 16] on span "Recipients" at bounding box center [510, 20] width 38 height 8
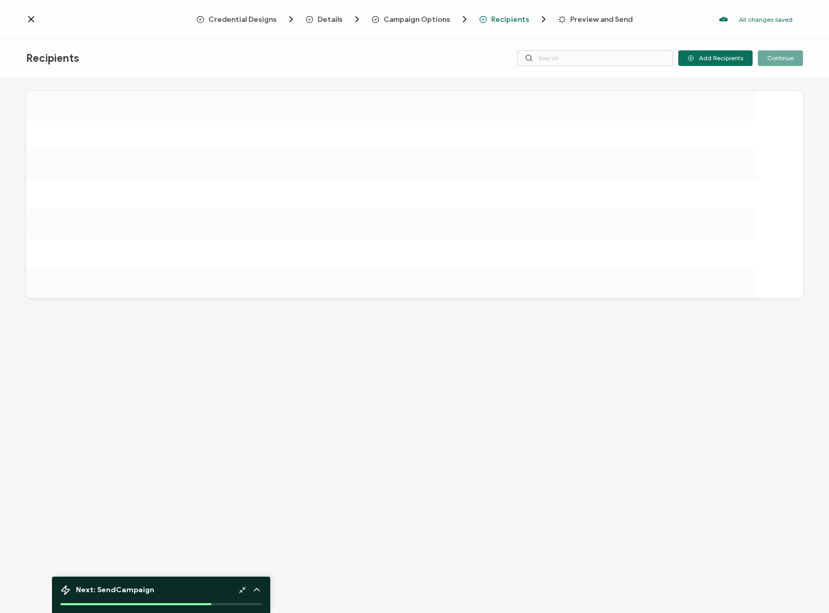
click at [570, 16] on span "Preview and Send" at bounding box center [601, 20] width 62 height 8
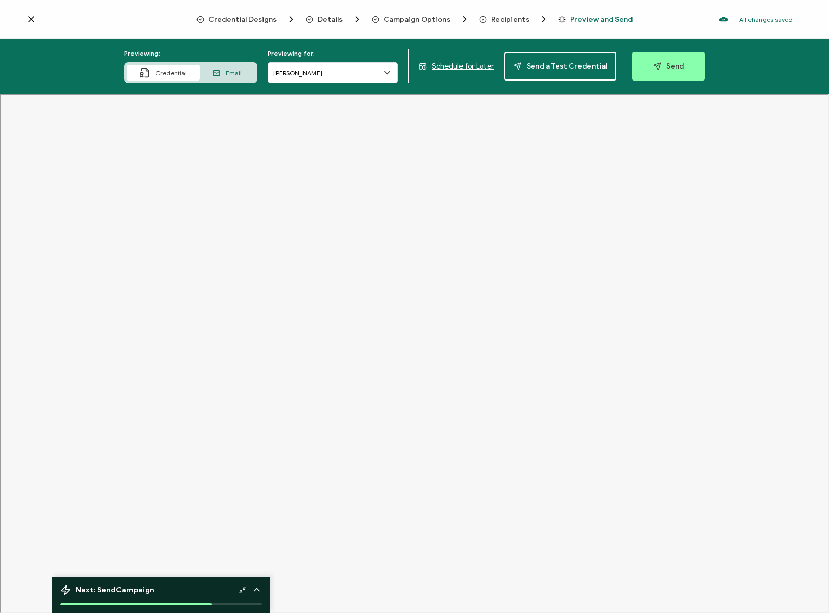
click at [266, 18] on span "Credential Designs" at bounding box center [242, 20] width 68 height 8
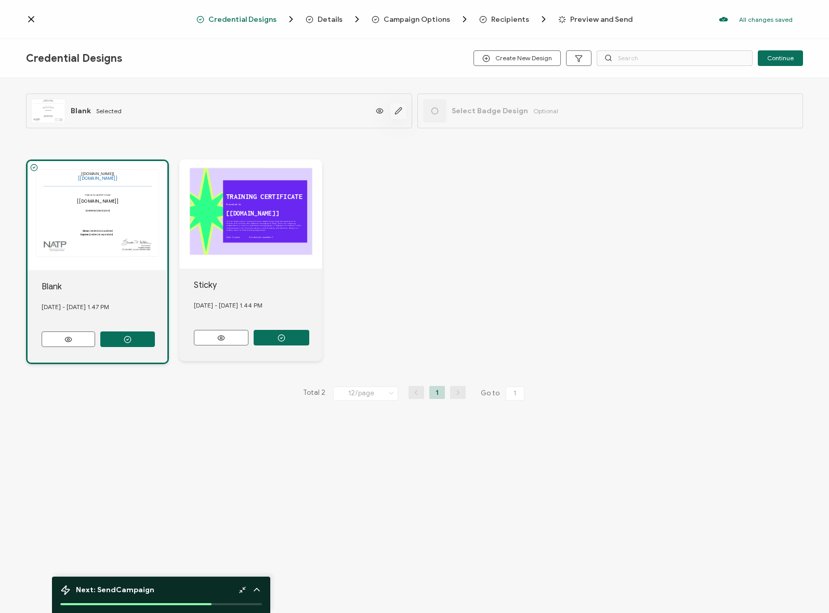
click at [397, 107] on icon "button" at bounding box center [398, 111] width 8 height 8
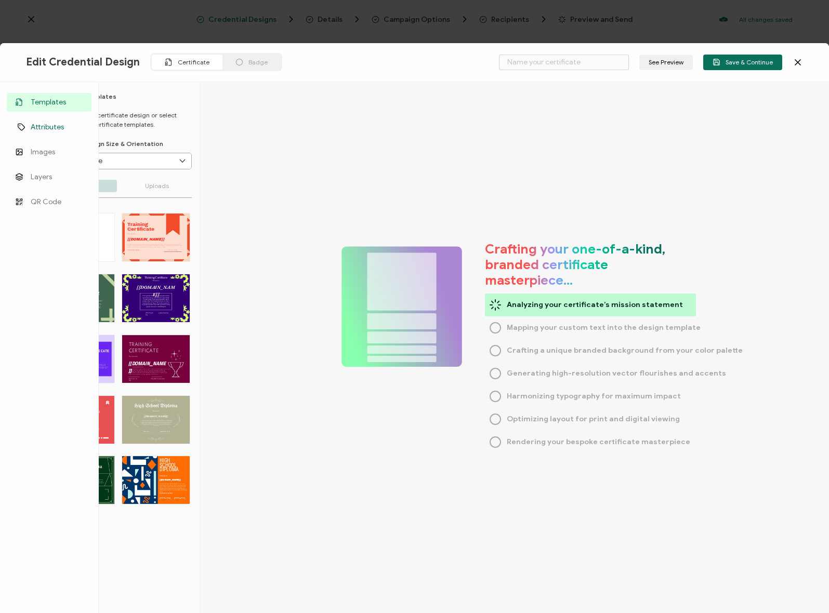
type input "Blank"
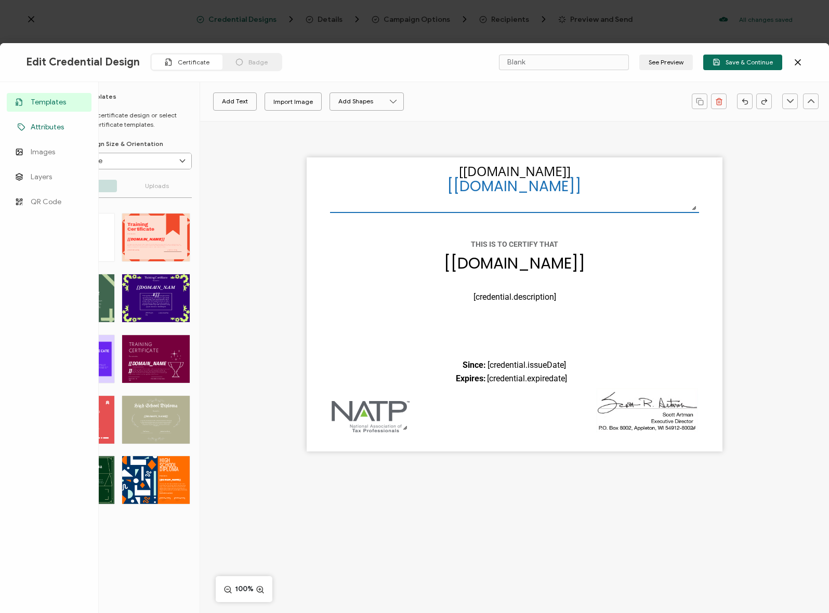
click at [49, 124] on span "Attributes" at bounding box center [47, 127] width 33 height 10
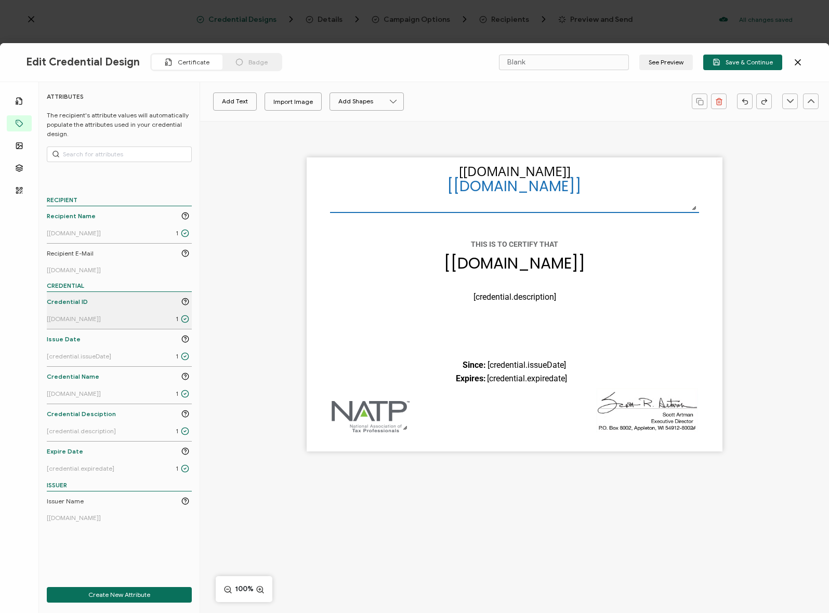
click at [91, 309] on link "Credential ID [[DOMAIN_NAME]] 1" at bounding box center [118, 310] width 142 height 27
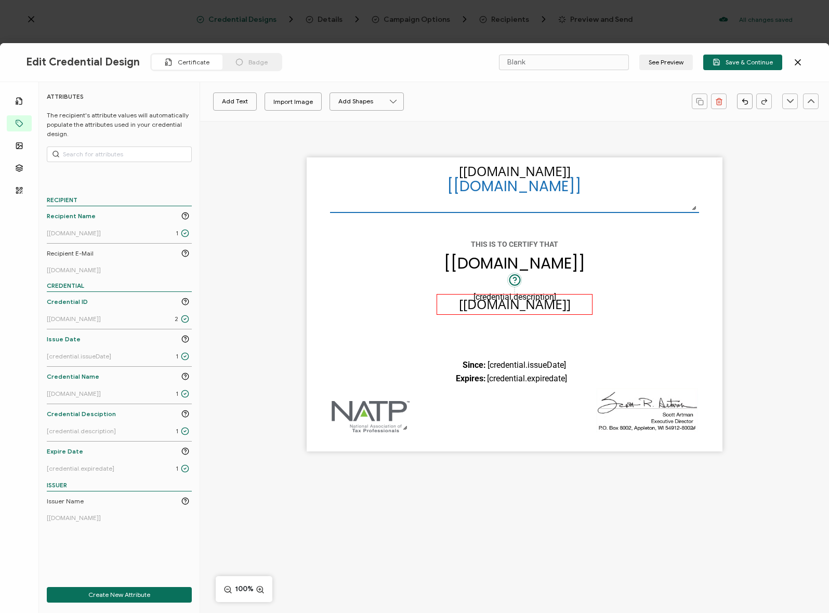
click at [537, 311] on pre "[[DOMAIN_NAME]]" at bounding box center [515, 304] width 112 height 18
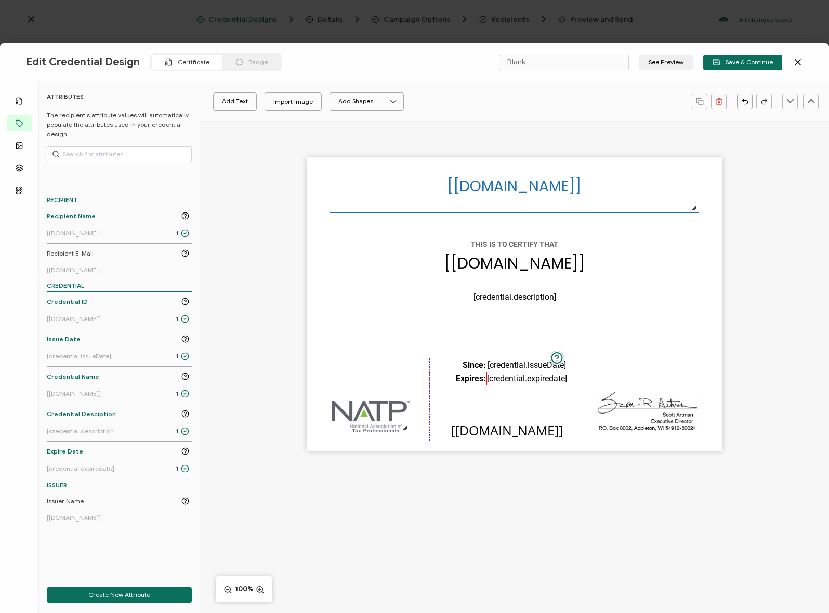
drag, startPoint x: 525, startPoint y: 169, endPoint x: 494, endPoint y: 378, distance: 210.7
click at [517, 429] on pre "[[DOMAIN_NAME]]" at bounding box center [507, 431] width 112 height 18
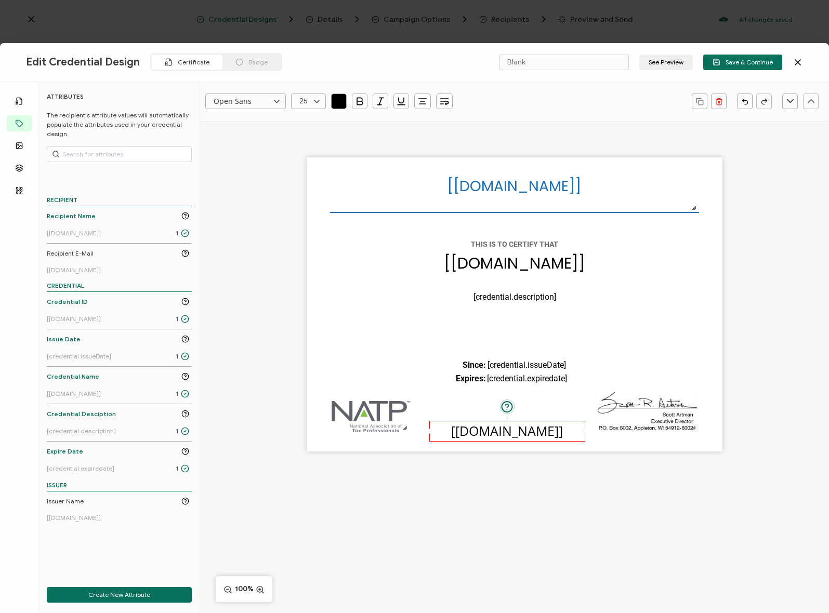
click at [274, 101] on icon at bounding box center [276, 102] width 13 height 16
click at [234, 145] on li "Red Hat Display" at bounding box center [255, 138] width 98 height 18
click at [258, 90] on div "Red Hat Display 25 0 1 2 3 4 5 6 7 8 9 10 11 12 13 14 15 16 17 18 19 20 21 22 2…" at bounding box center [445, 101] width 481 height 26
click at [256, 104] on input "Red Hat Display" at bounding box center [245, 102] width 81 height 16
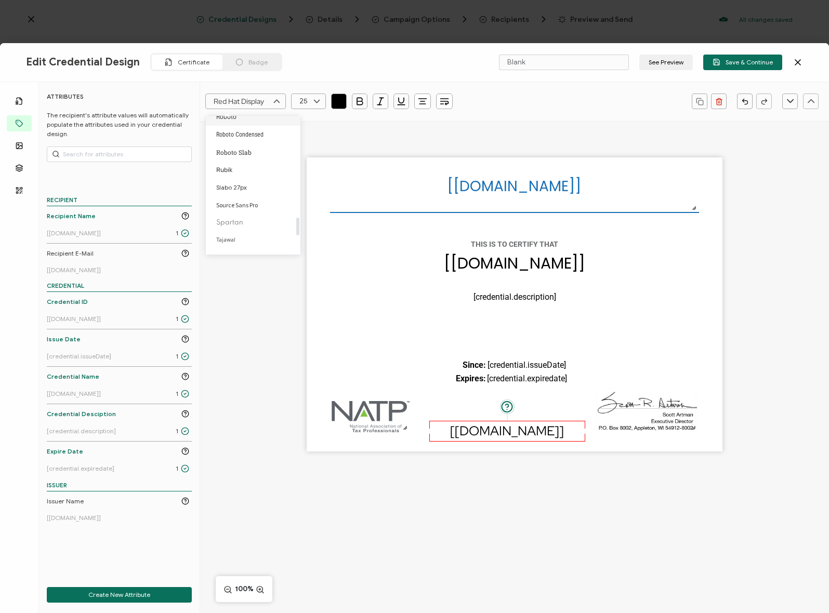
scroll to position [774, 0]
click at [243, 158] on li "Roboto" at bounding box center [255, 167] width 98 height 18
type input "Roboto"
click at [319, 101] on icon at bounding box center [316, 102] width 13 height 16
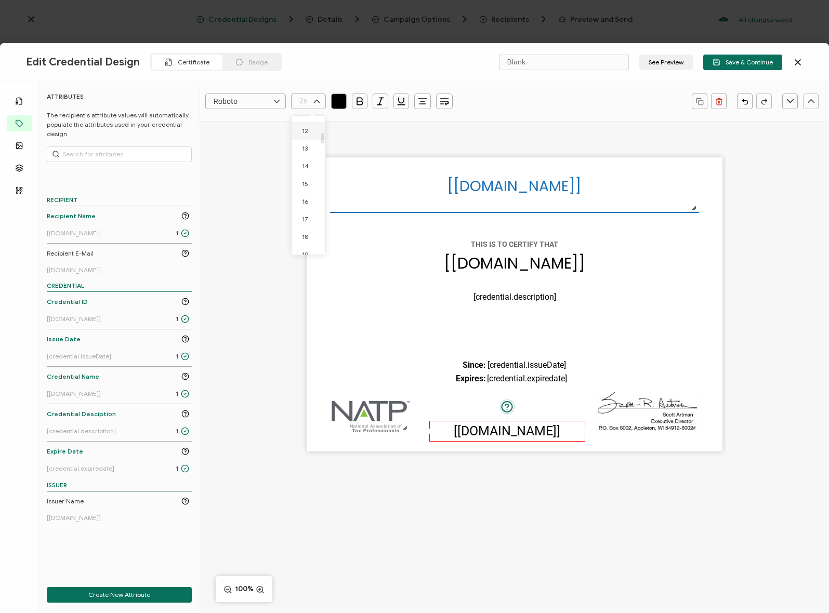
click at [308, 135] on li "12" at bounding box center [310, 131] width 37 height 18
type input "12"
click at [335, 99] on icon "button" at bounding box center [339, 101] width 10 height 10
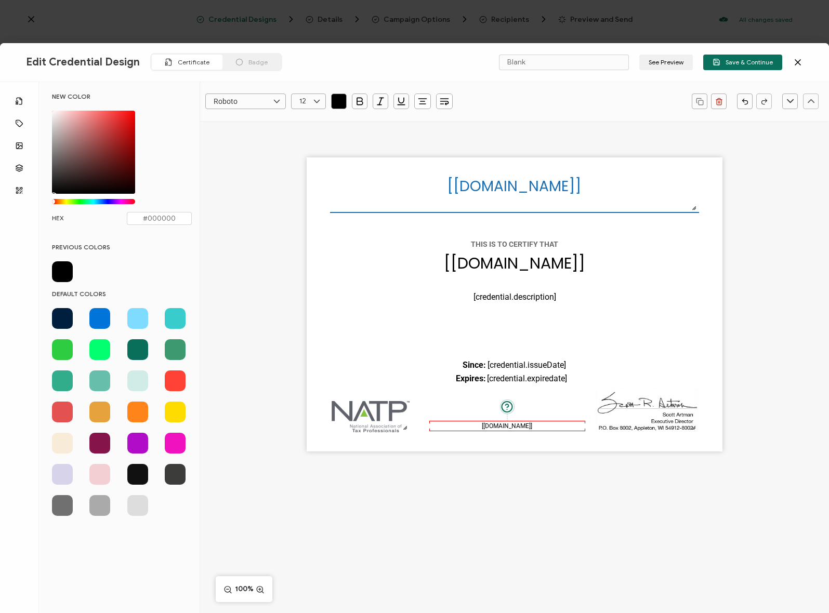
click at [100, 505] on span at bounding box center [99, 505] width 21 height 21
click at [58, 505] on span at bounding box center [62, 505] width 21 height 21
type input "#707070"
click at [261, 136] on div "The recipient’s full name, which will be automatically filled based on the info…" at bounding box center [514, 322] width 629 height 403
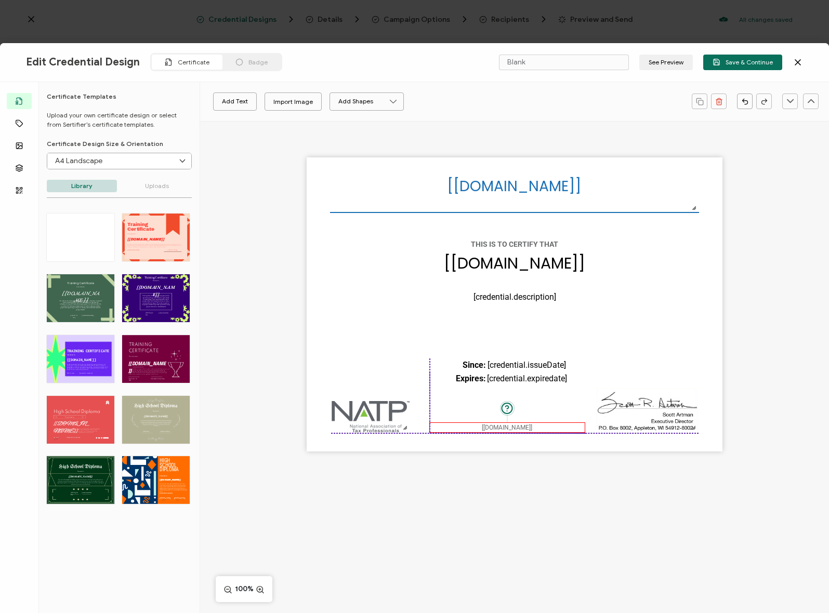
click at [515, 426] on pre "[[DOMAIN_NAME]]" at bounding box center [507, 427] width 50 height 7
click at [745, 228] on div "The recipient’s full name, which will be automatically filled based on the info…" at bounding box center [514, 322] width 629 height 403
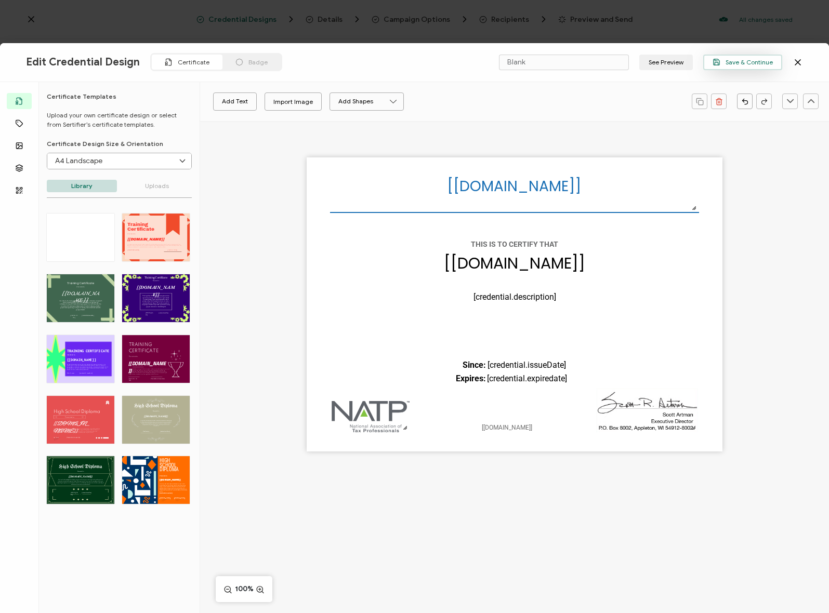
click at [751, 57] on button "Save & Continue" at bounding box center [742, 63] width 79 height 16
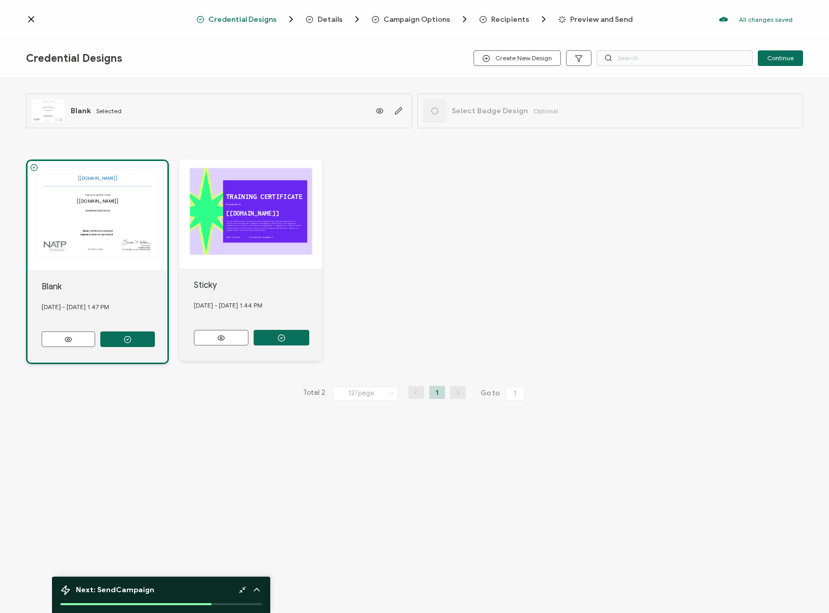
click at [296, 243] on div "TRAINING CERTIFICATE The Green Purple Creative Training Certificate template br…" at bounding box center [250, 214] width 143 height 109
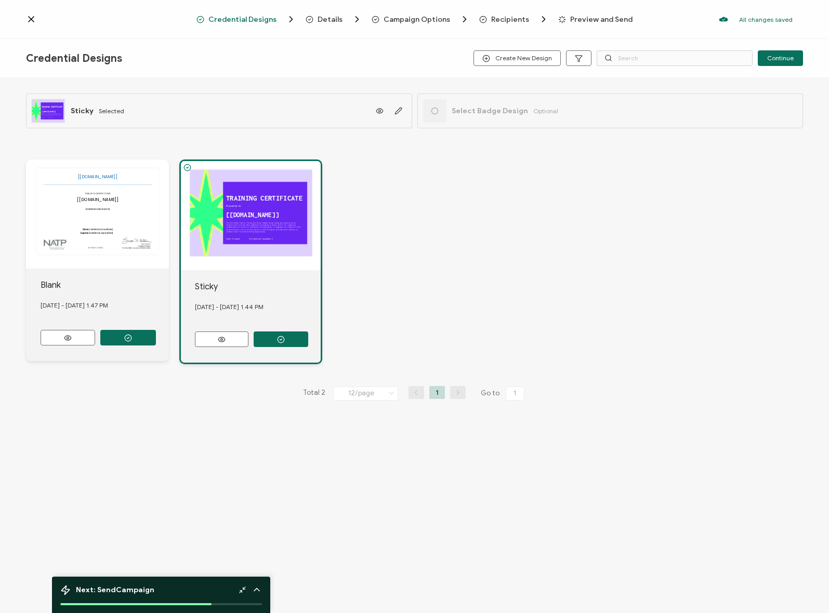
click at [251, 231] on div "TRAINING CERTIFICATE The Green Purple Creative Training Certificate template br…" at bounding box center [251, 215] width 140 height 109
click at [185, 165] on circle at bounding box center [187, 167] width 7 height 7
click at [197, 264] on div "TRAINING CERTIFICATE The Green Purple Creative Training Certificate template br…" at bounding box center [251, 215] width 140 height 109
click at [232, 236] on div "TRAINING CERTIFICATE The Green Purple Creative Training Certificate template br…" at bounding box center [251, 215] width 140 height 109
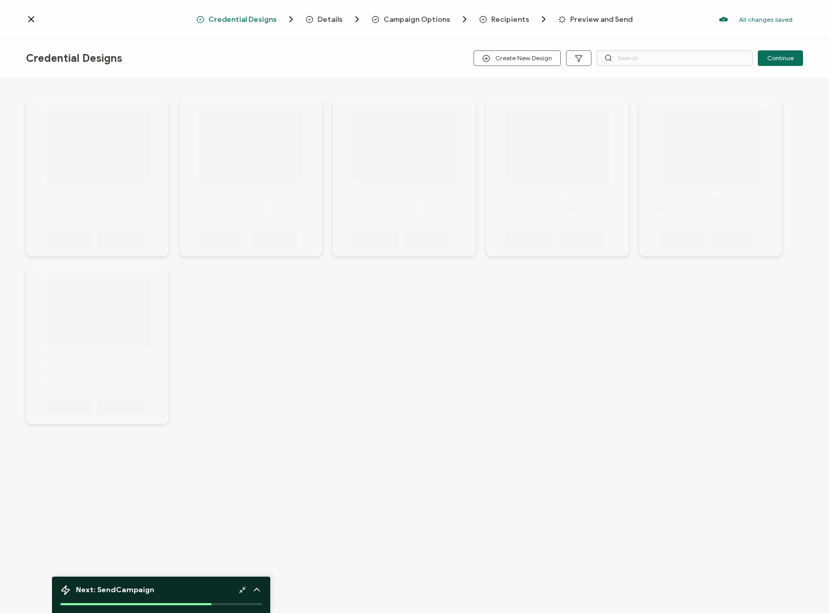
click at [258, 288] on div at bounding box center [414, 261] width 777 height 367
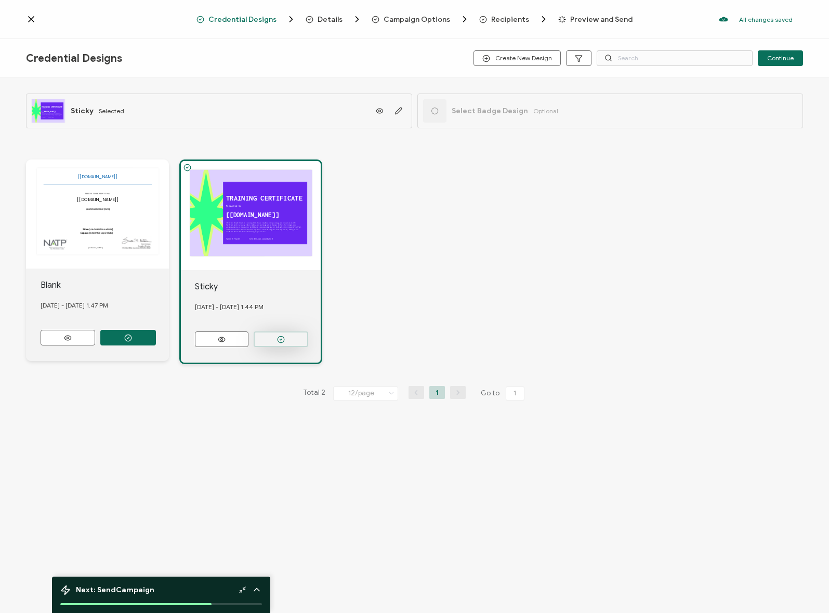
click at [277, 340] on icon "button" at bounding box center [281, 340] width 8 height 8
click at [287, 332] on button "button" at bounding box center [281, 340] width 55 height 16
click at [231, 334] on button at bounding box center [222, 340] width 54 height 16
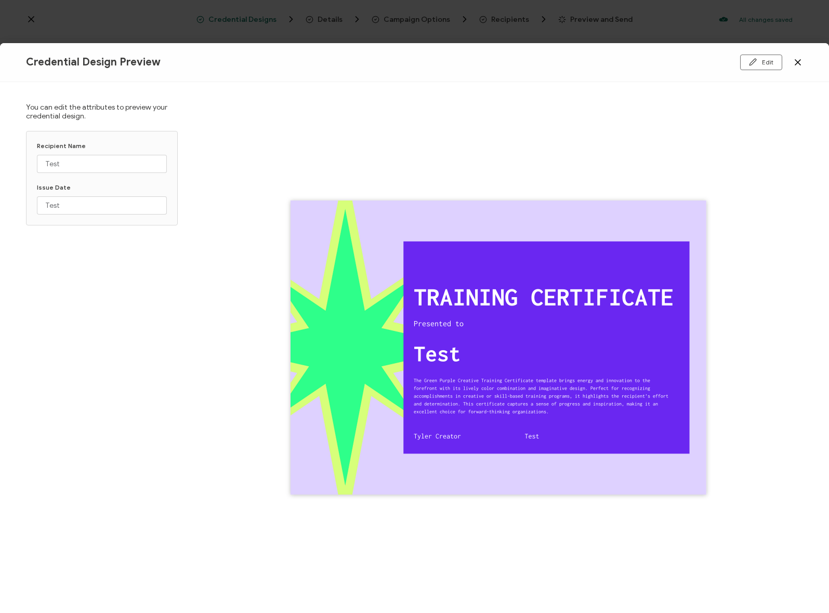
click at [778, 50] on div "Credential Design Preview Edit" at bounding box center [414, 62] width 829 height 39
click at [762, 60] on button "Edit" at bounding box center [761, 63] width 42 height 16
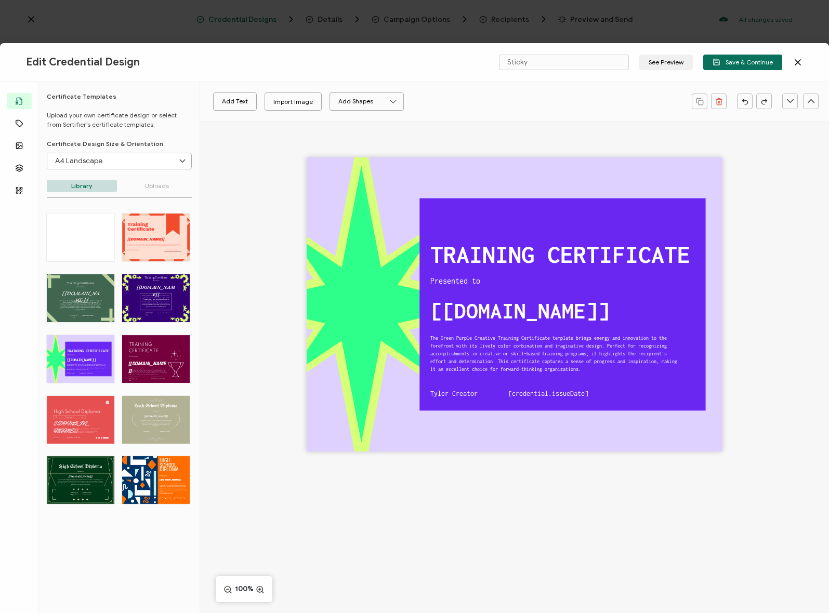
click at [802, 62] on div "Edit Credential Design Sticky See Preview Save & Continue" at bounding box center [414, 62] width 829 height 39
click at [800, 61] on icon at bounding box center [798, 62] width 10 height 10
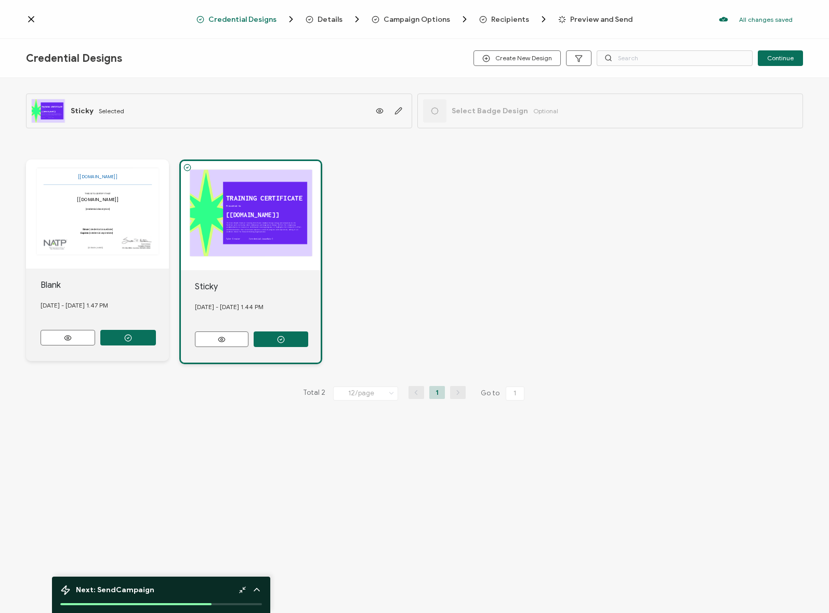
click at [260, 17] on span "Credential Designs" at bounding box center [242, 20] width 68 height 8
click at [100, 186] on div "The recipient’s full name, which will be automatically filled based on the info…" at bounding box center [97, 214] width 143 height 109
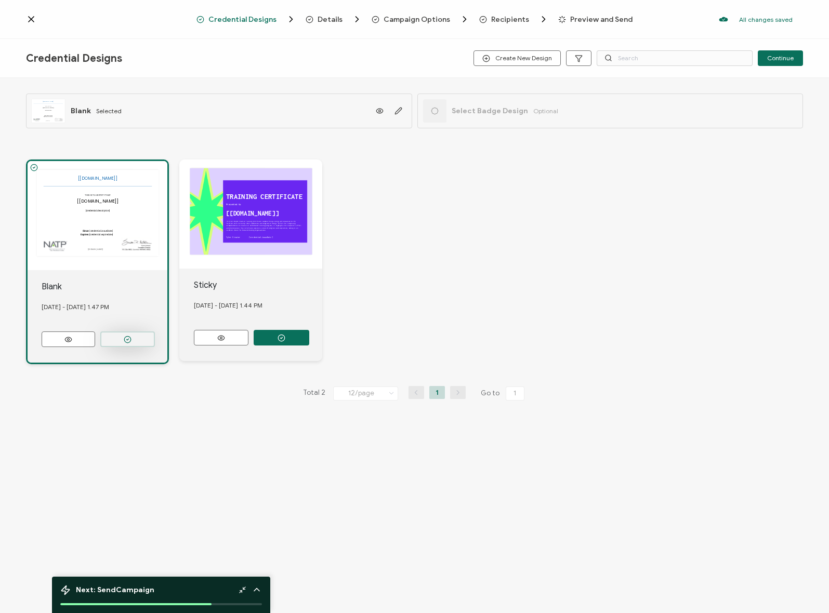
click at [124, 343] on button "button" at bounding box center [127, 340] width 55 height 16
click at [794, 58] on button "Continue" at bounding box center [780, 58] width 45 height 16
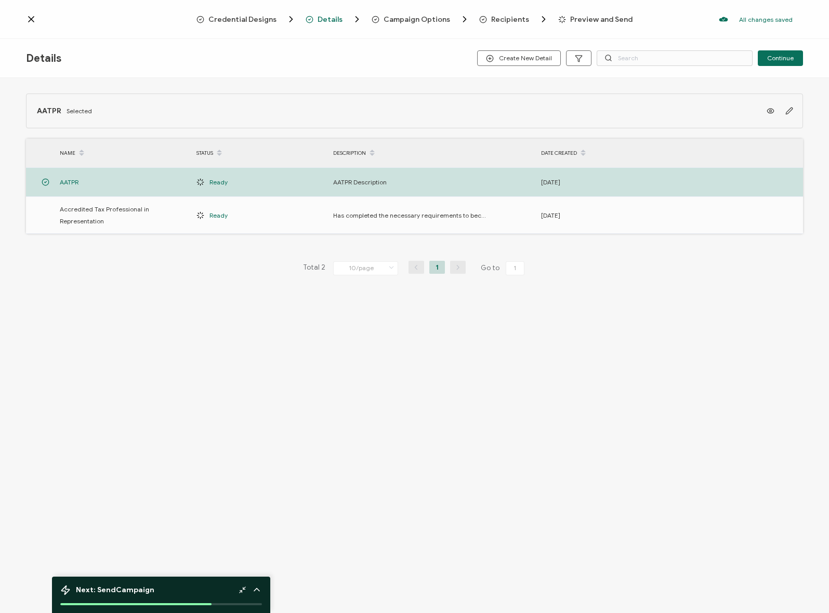
click at [224, 11] on div "Credential Designs Details Campaign Options Recipients Preview and Send All cha…" at bounding box center [414, 19] width 829 height 39
click at [232, 16] on span "Credential Designs" at bounding box center [242, 20] width 68 height 8
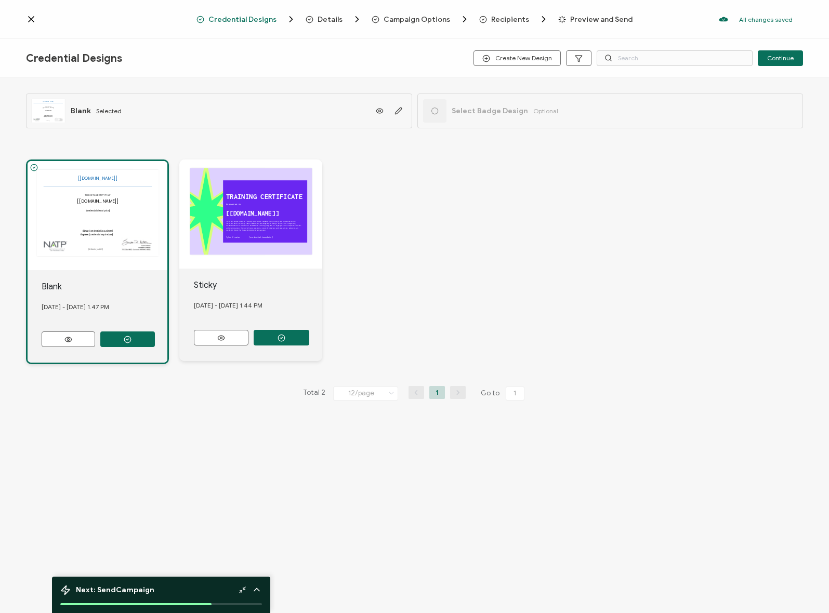
click at [27, 18] on icon at bounding box center [31, 19] width 10 height 10
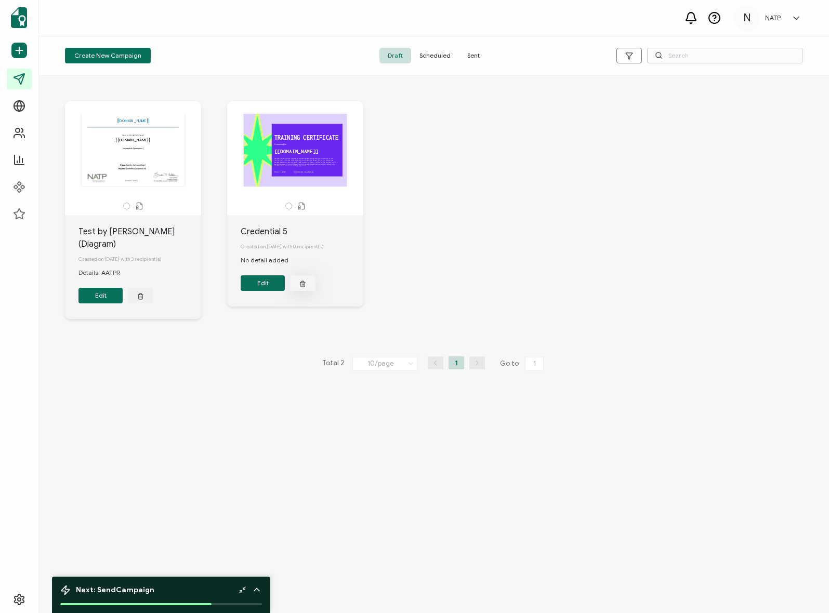
click at [300, 291] on button "button" at bounding box center [302, 283] width 25 height 16
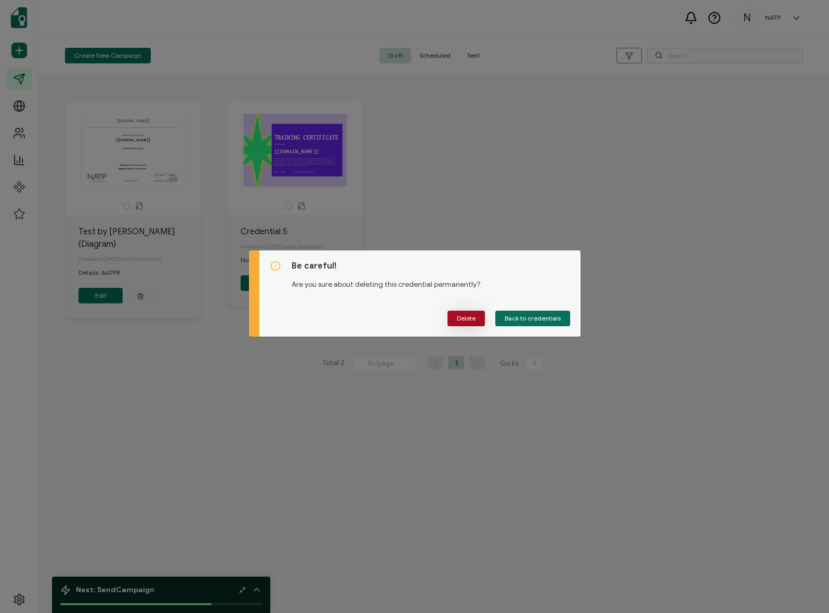
click at [477, 319] on button "Delete" at bounding box center [465, 319] width 37 height 16
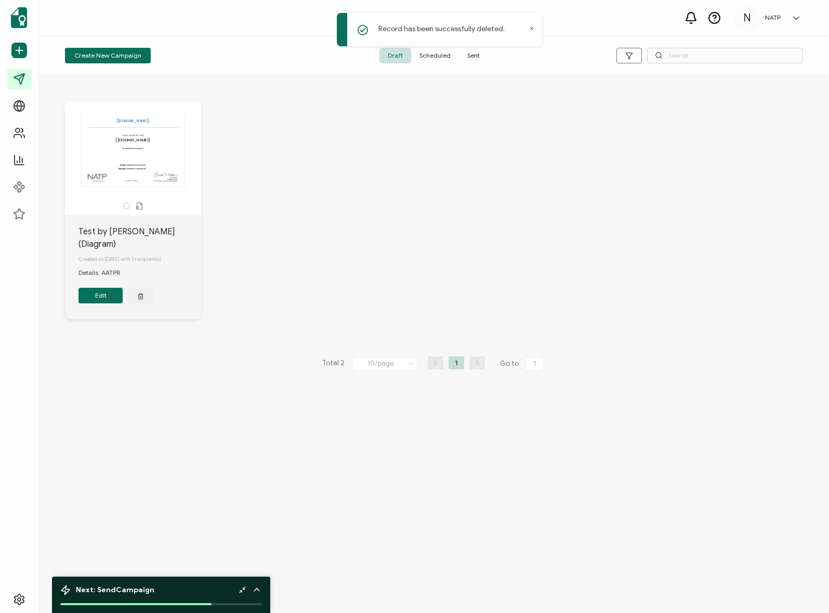
drag, startPoint x: 304, startPoint y: 155, endPoint x: 297, endPoint y: 160, distance: 8.7
click at [306, 154] on div "The recipient’s full name, which will be automatically filled based on the info…" at bounding box center [434, 218] width 759 height 275
click at [116, 288] on button "Edit" at bounding box center [100, 296] width 44 height 16
